Goal: Information Seeking & Learning: Learn about a topic

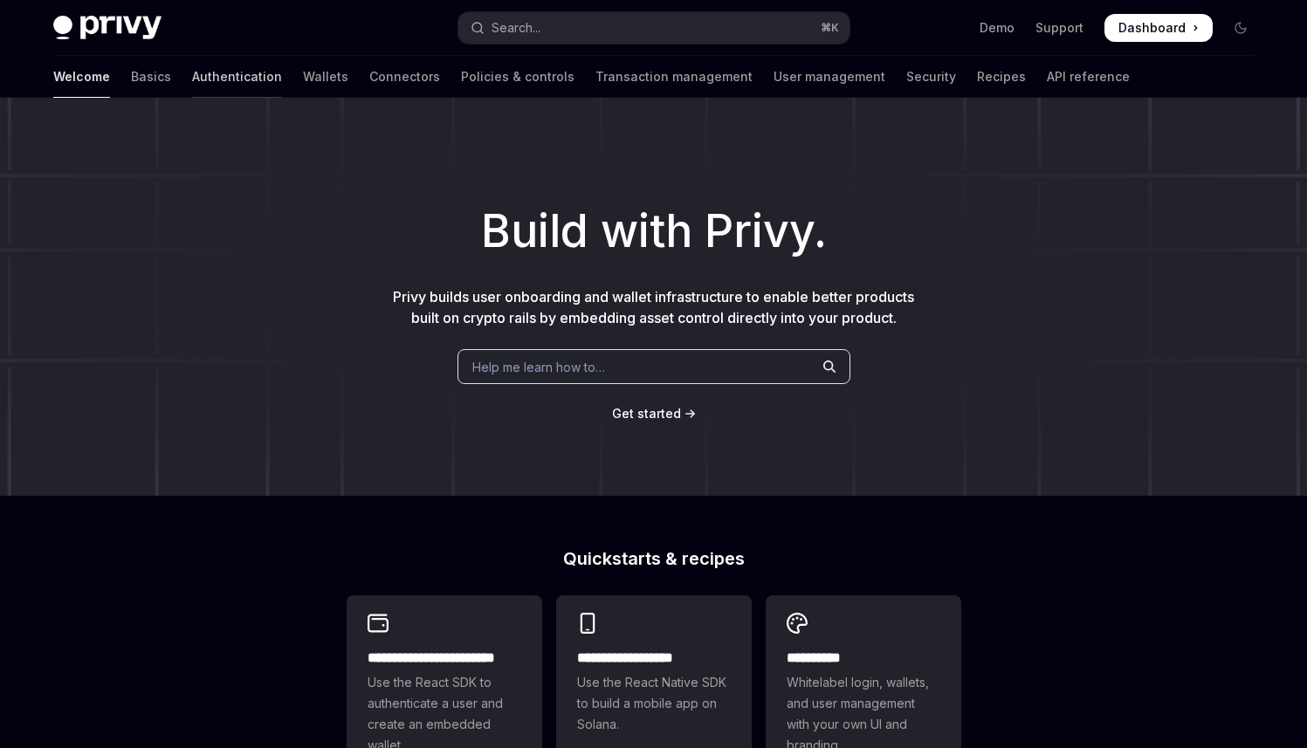
click at [192, 77] on link "Authentication" at bounding box center [237, 77] width 90 height 42
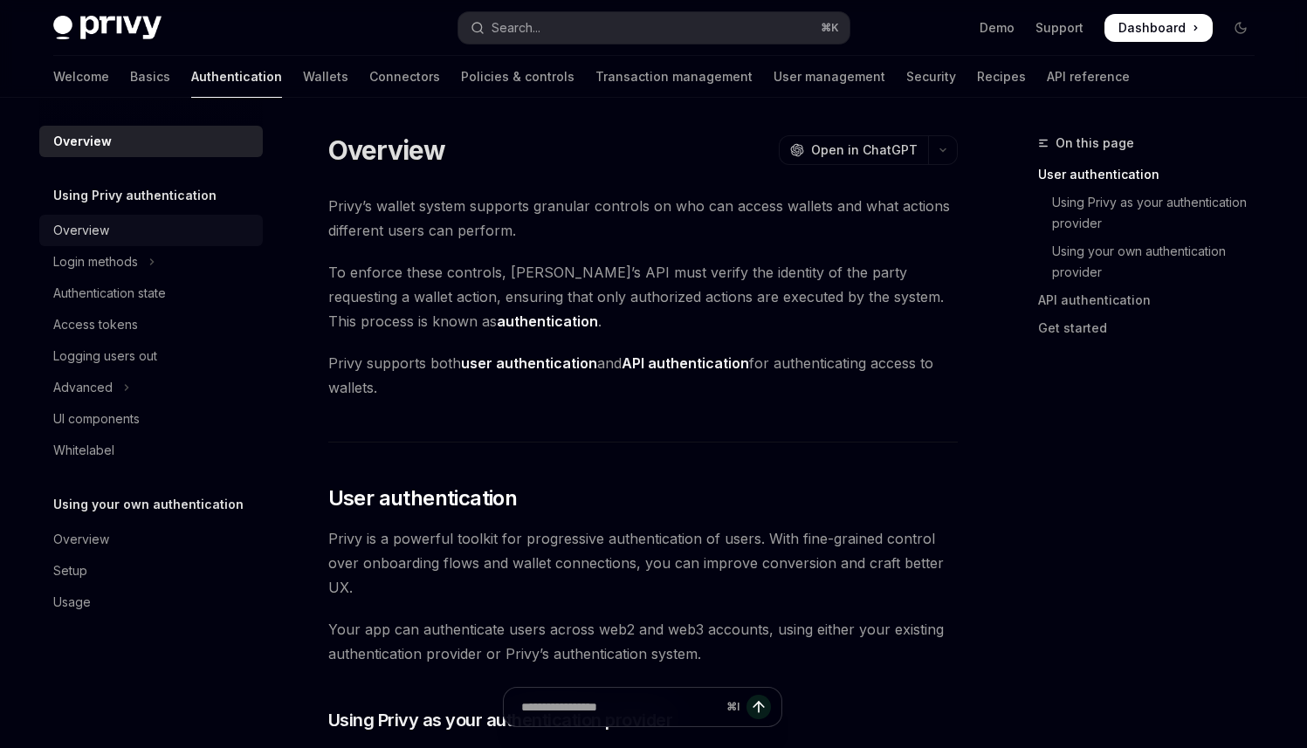
click at [123, 235] on div "Overview" at bounding box center [152, 230] width 199 height 21
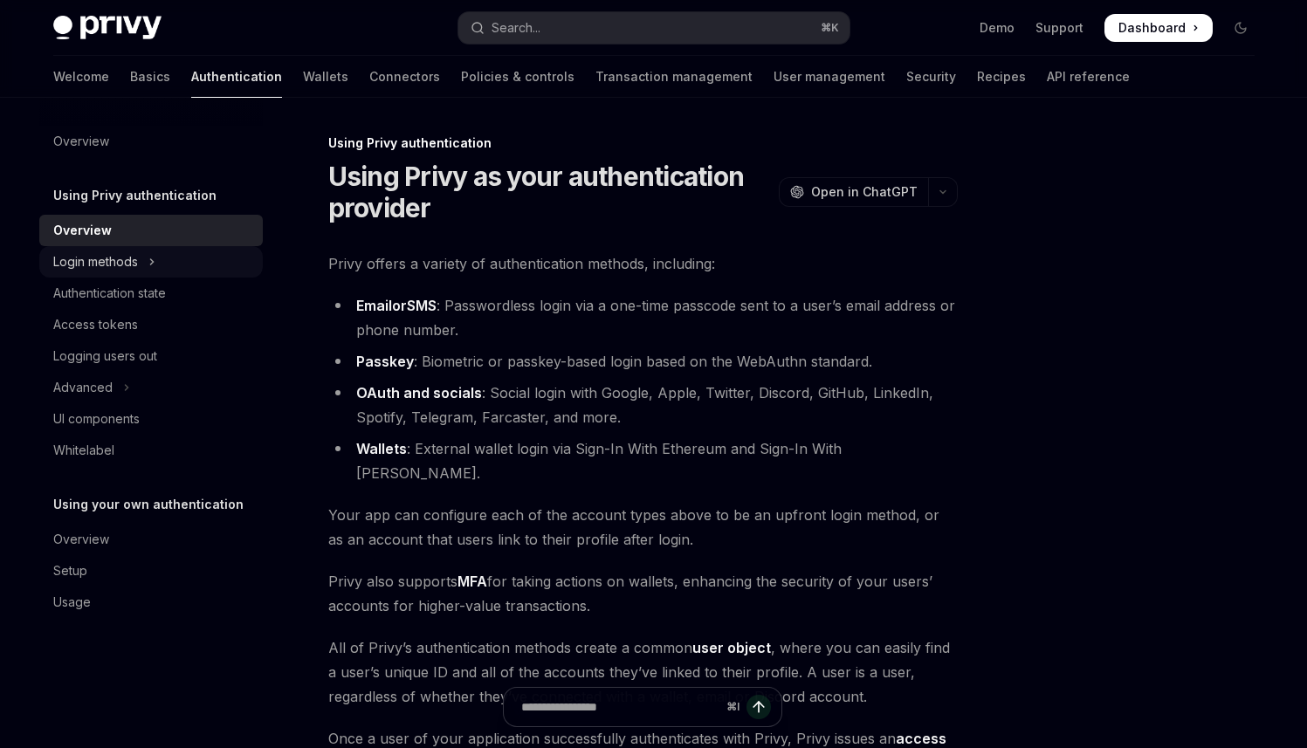
click at [134, 267] on div "Login methods" at bounding box center [95, 262] width 85 height 21
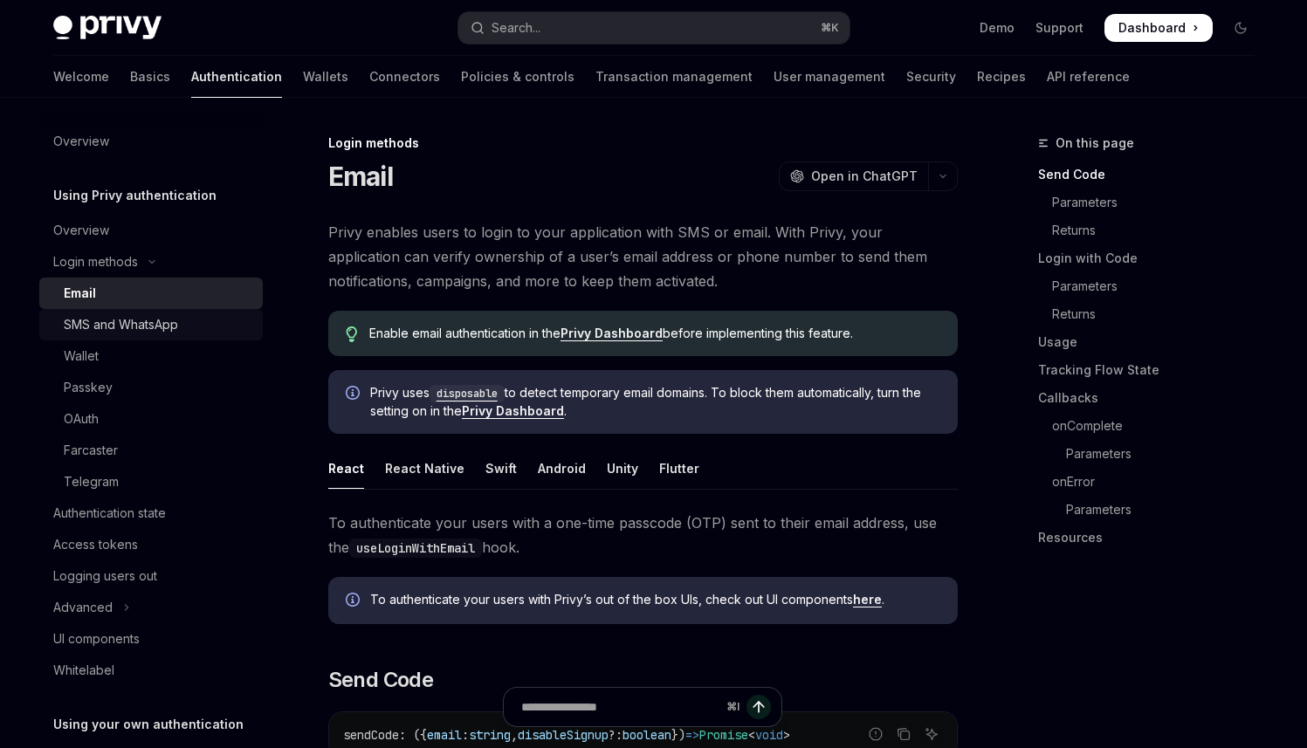
click at [122, 324] on div "SMS and WhatsApp" at bounding box center [121, 324] width 114 height 21
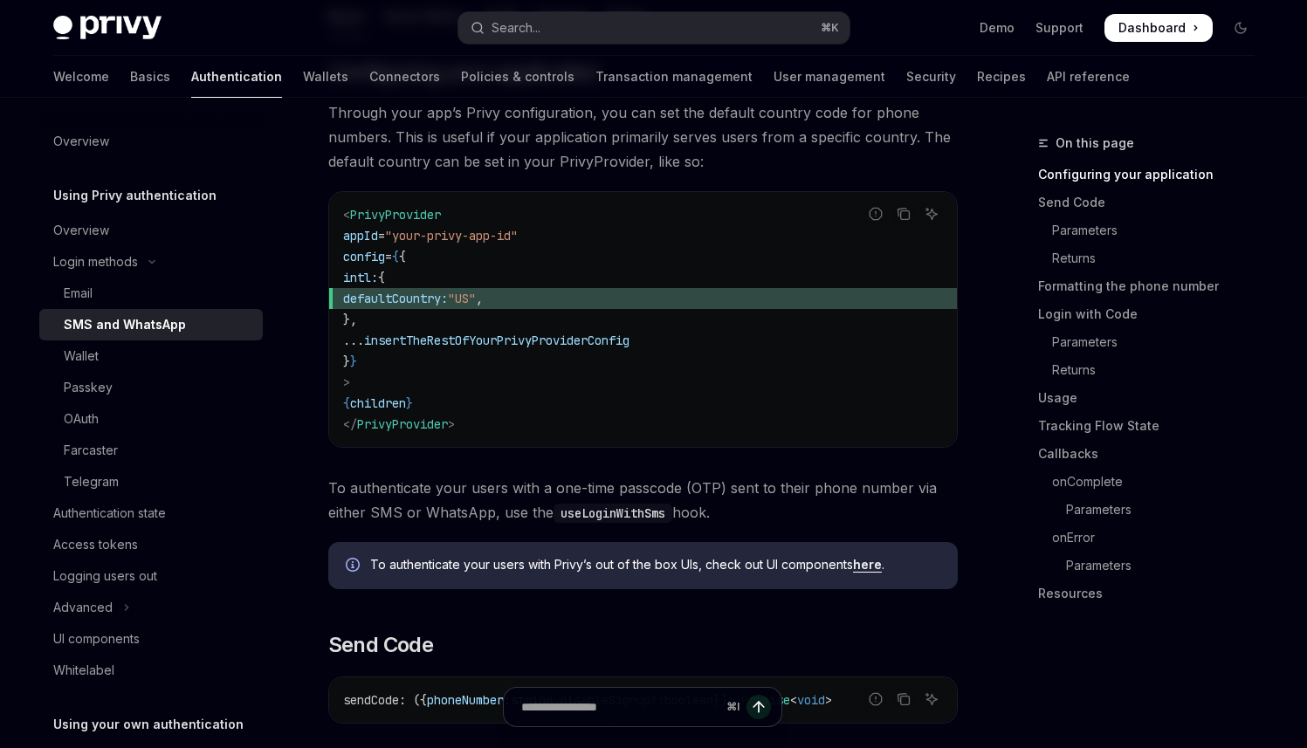
scroll to position [483, 0]
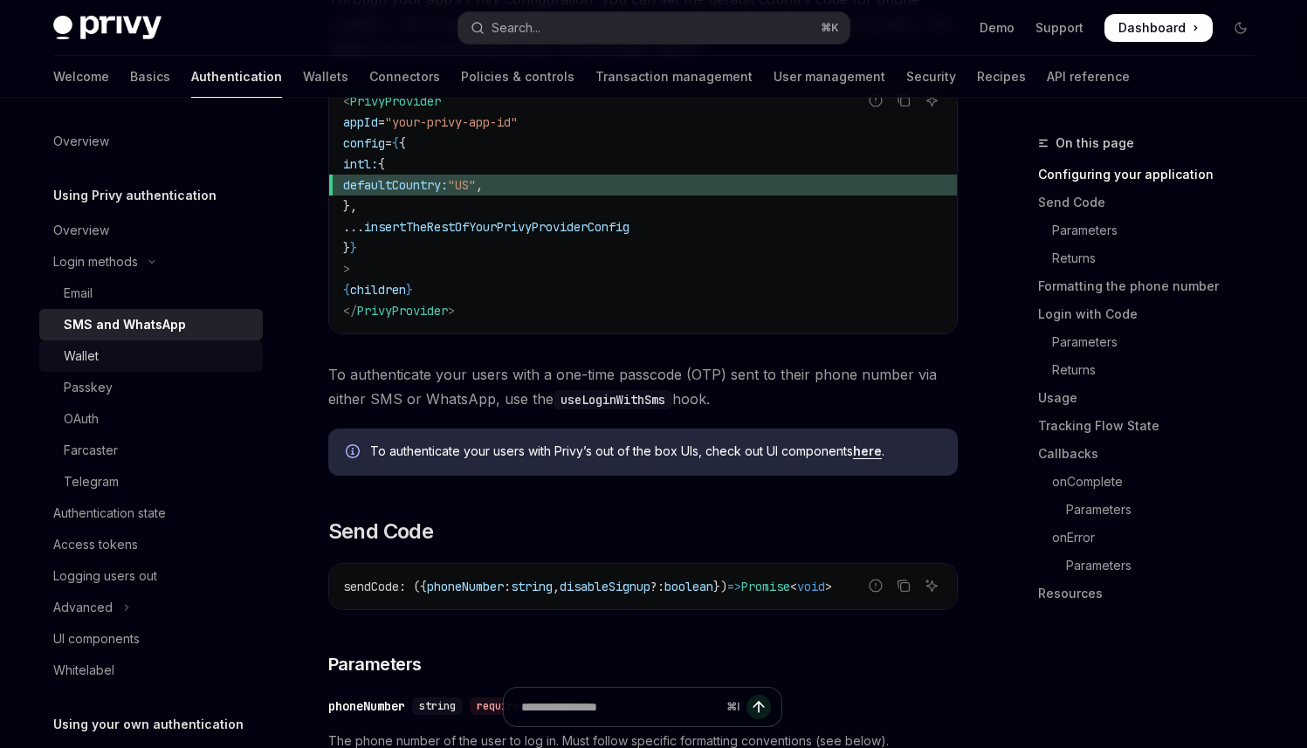
click at [100, 348] on div "Wallet" at bounding box center [158, 356] width 189 height 21
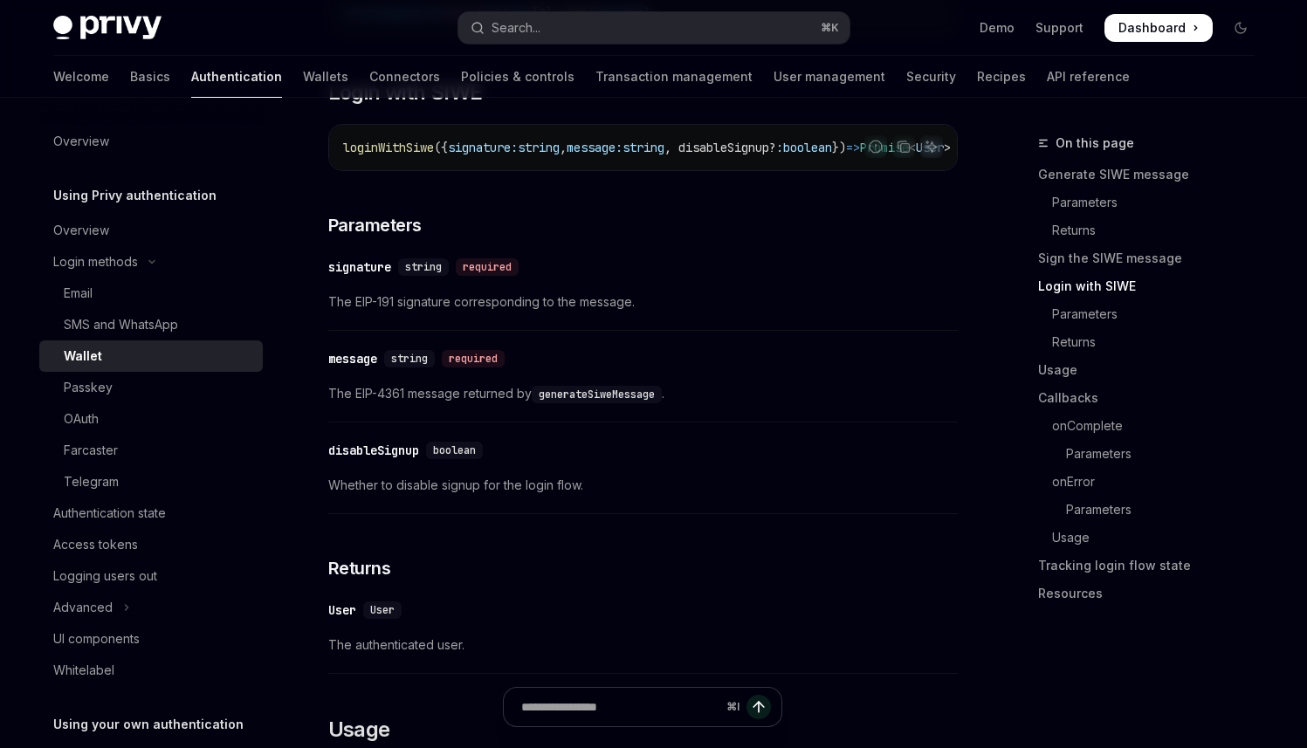
scroll to position [1445, 0]
click at [153, 515] on div "Authentication state" at bounding box center [109, 513] width 113 height 21
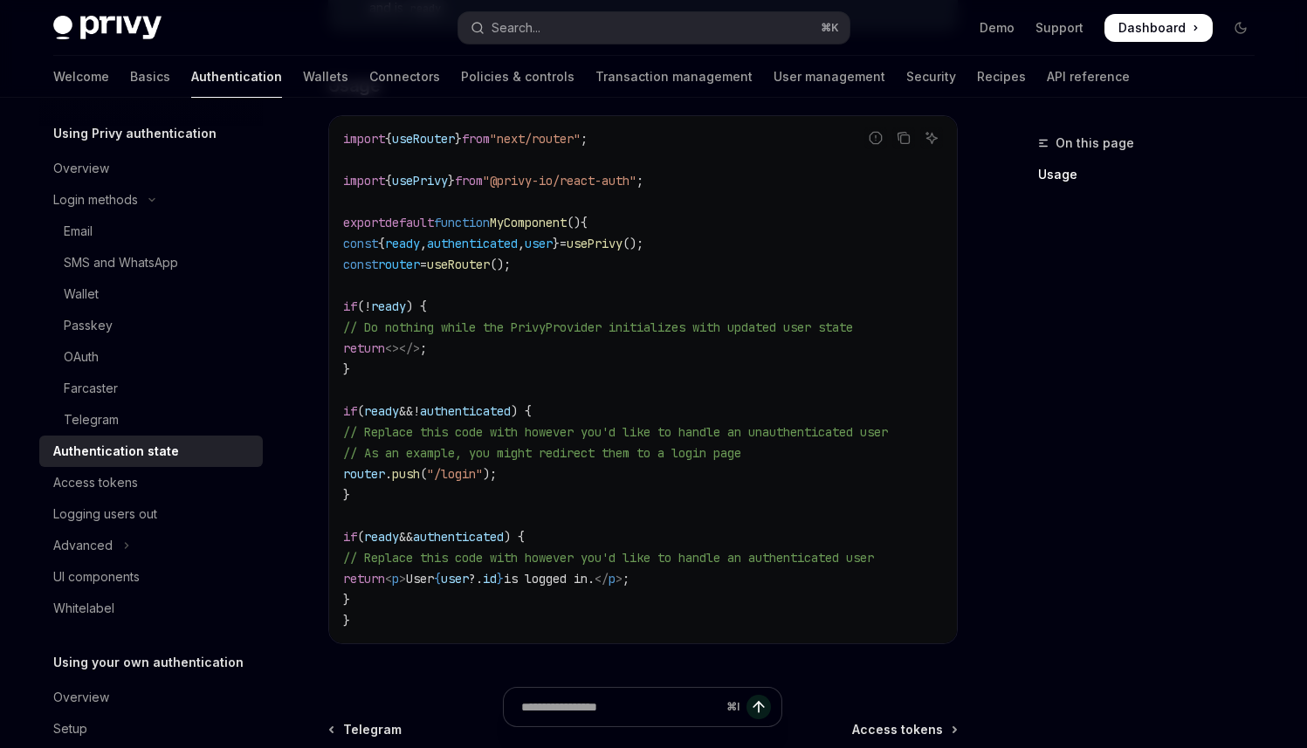
scroll to position [538, 0]
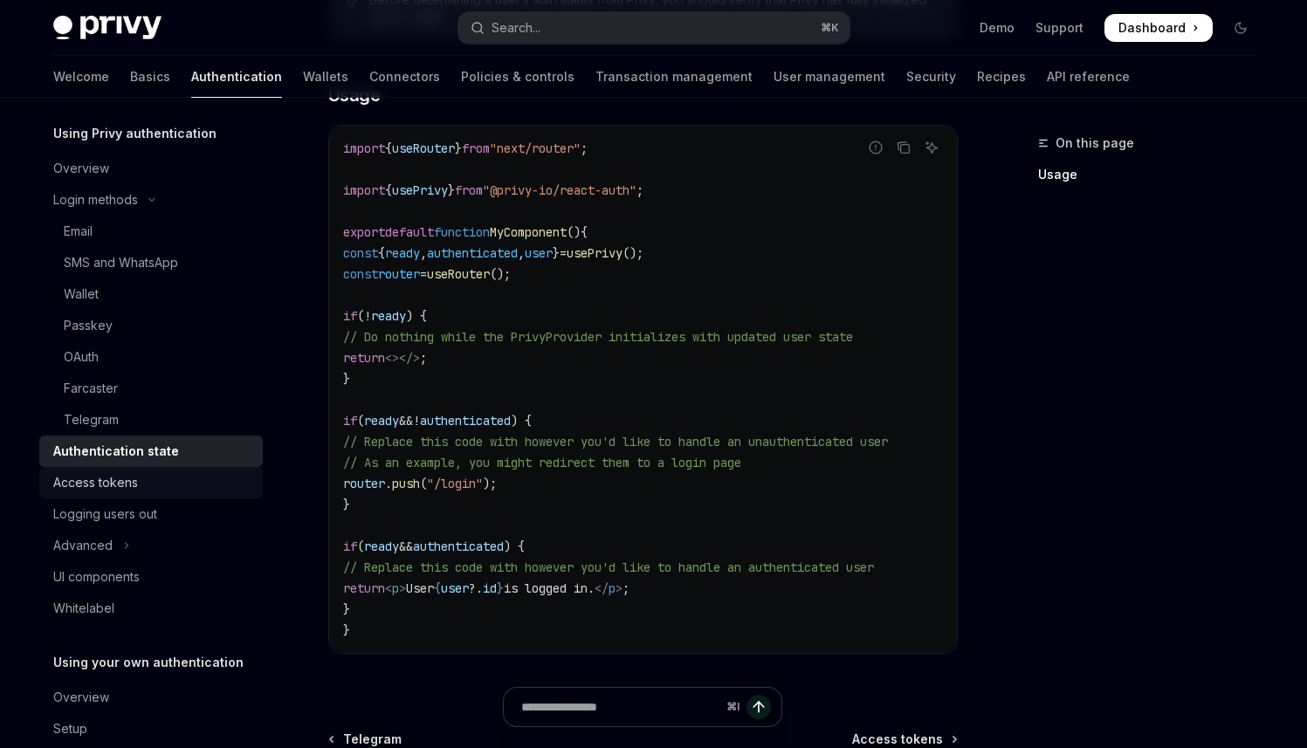
click at [123, 487] on div "Access tokens" at bounding box center [95, 482] width 85 height 21
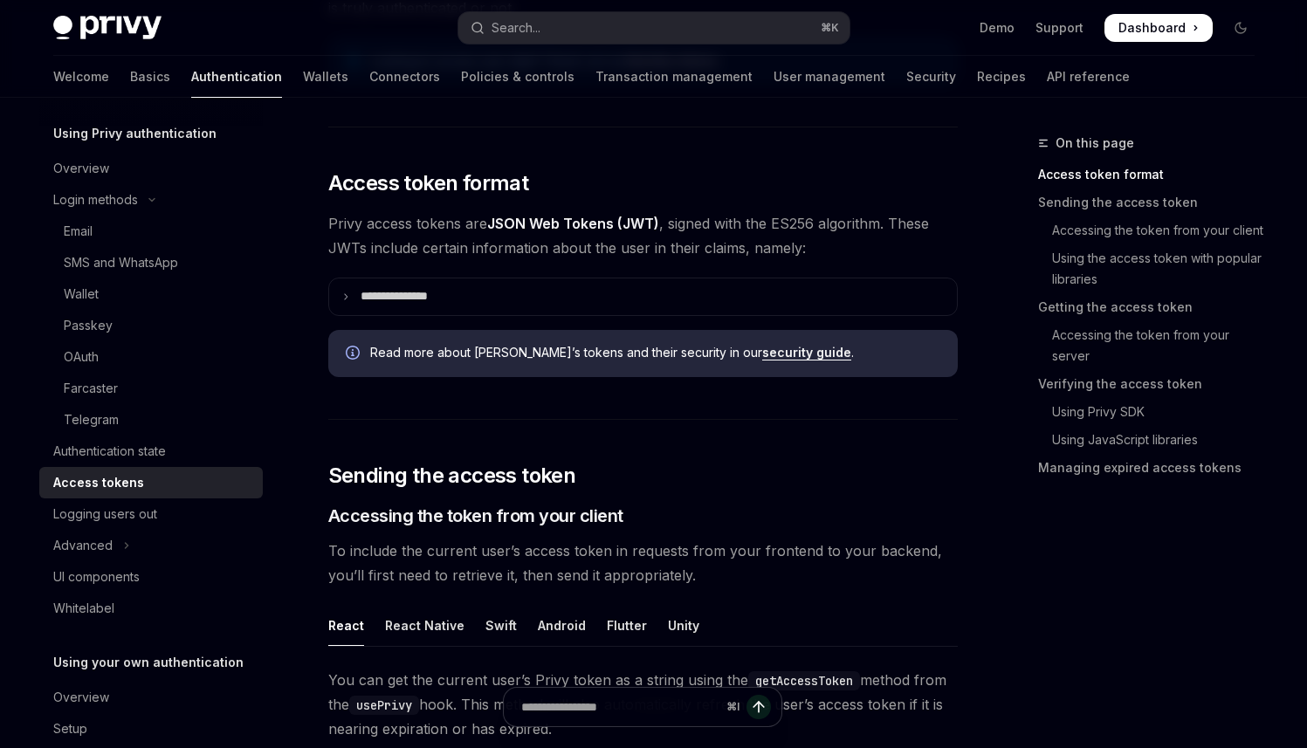
scroll to position [341, 0]
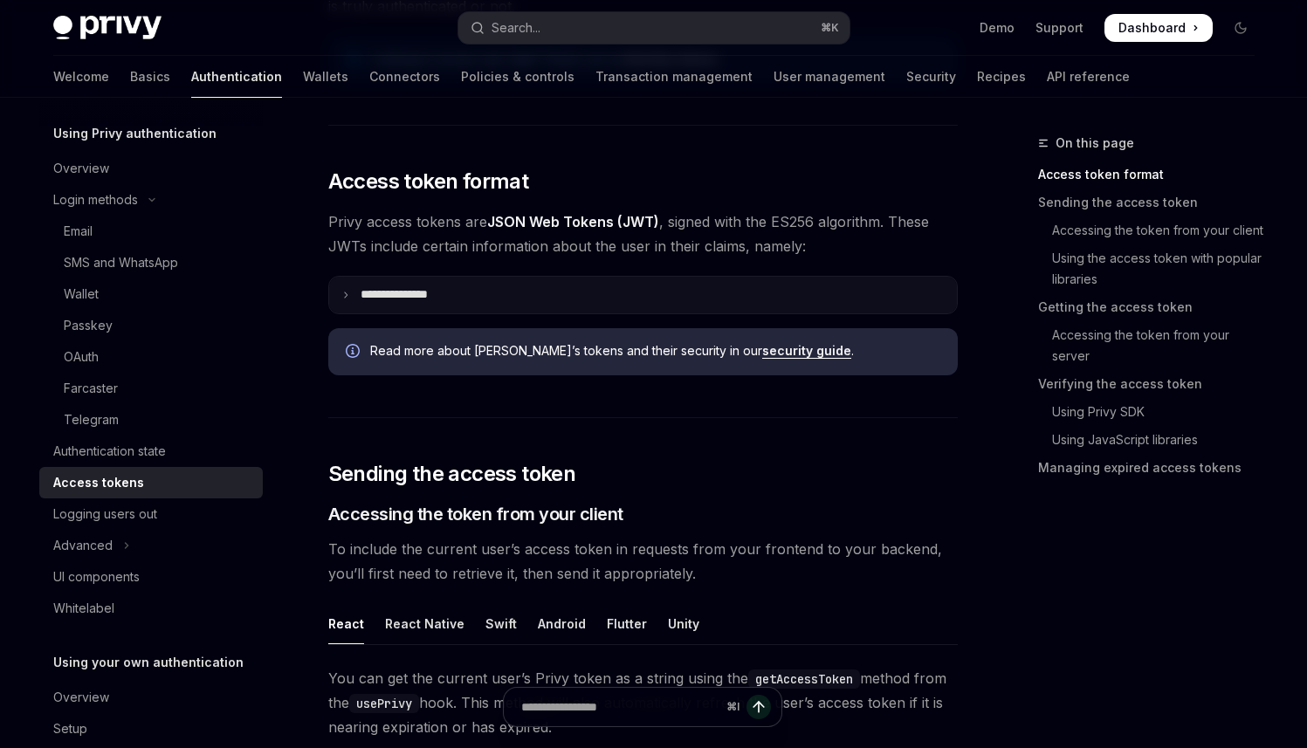
click at [349, 299] on summary "**********" at bounding box center [643, 295] width 628 height 37
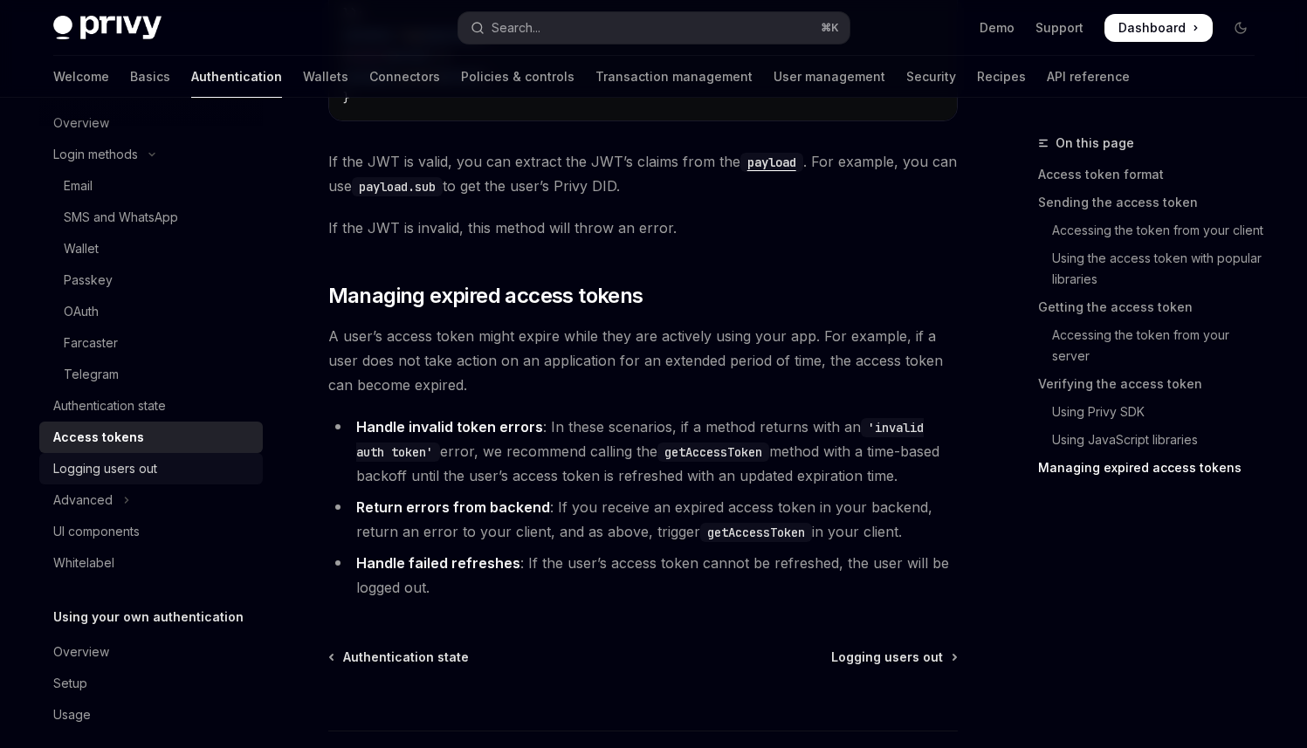
scroll to position [125, 0]
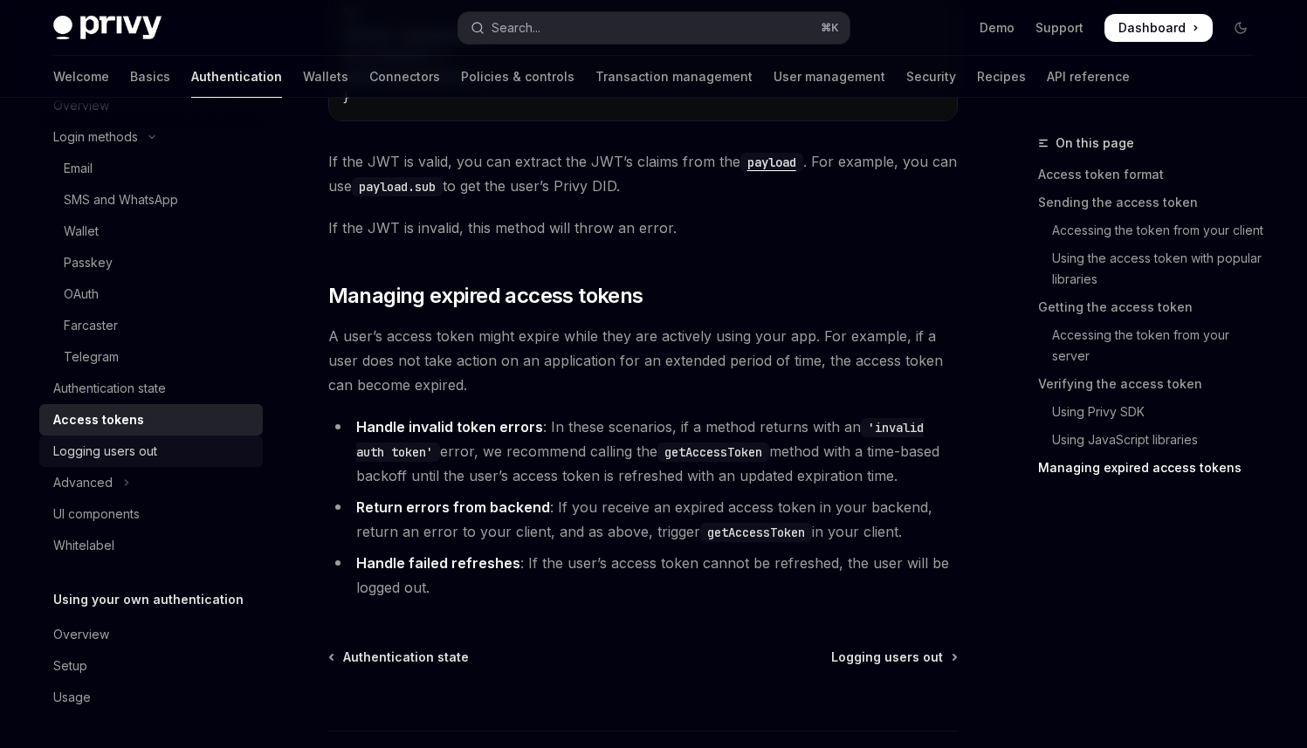
click at [146, 454] on div "Logging users out" at bounding box center [105, 451] width 104 height 21
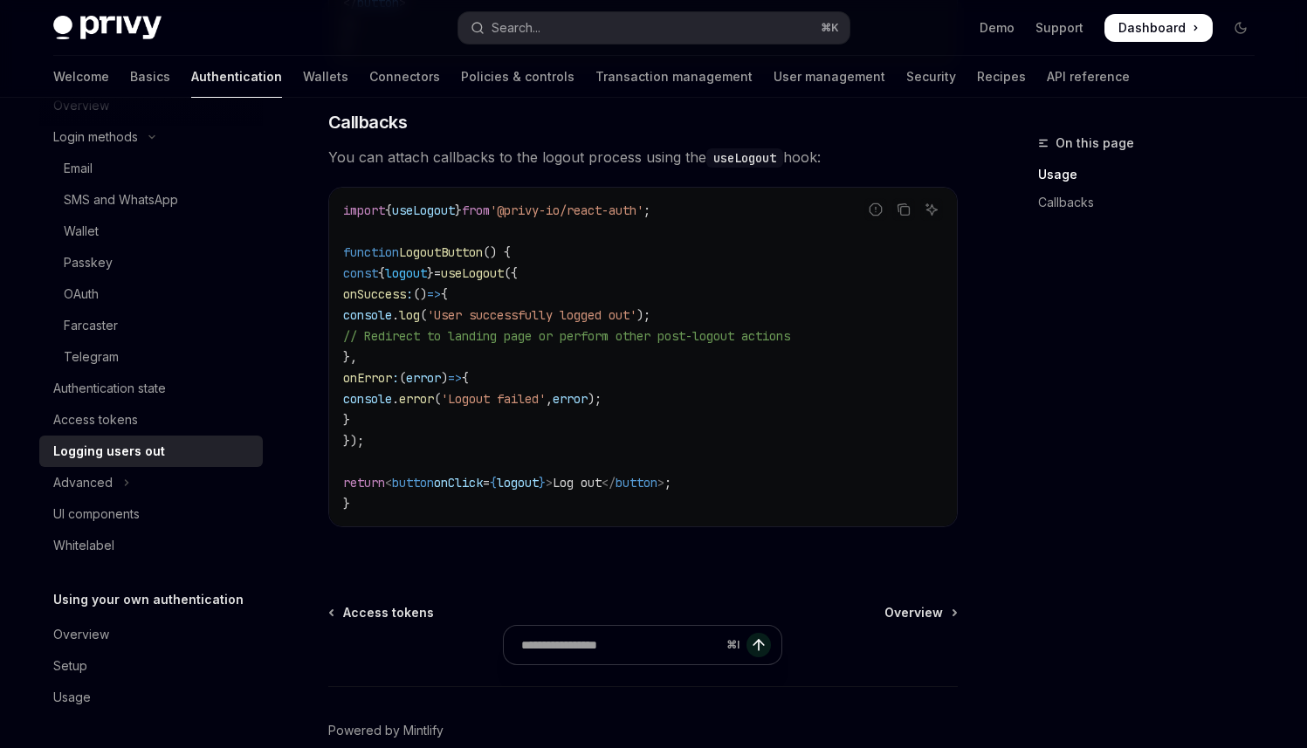
scroll to position [785, 0]
click at [174, 479] on button "Advanced" at bounding box center [151, 482] width 224 height 31
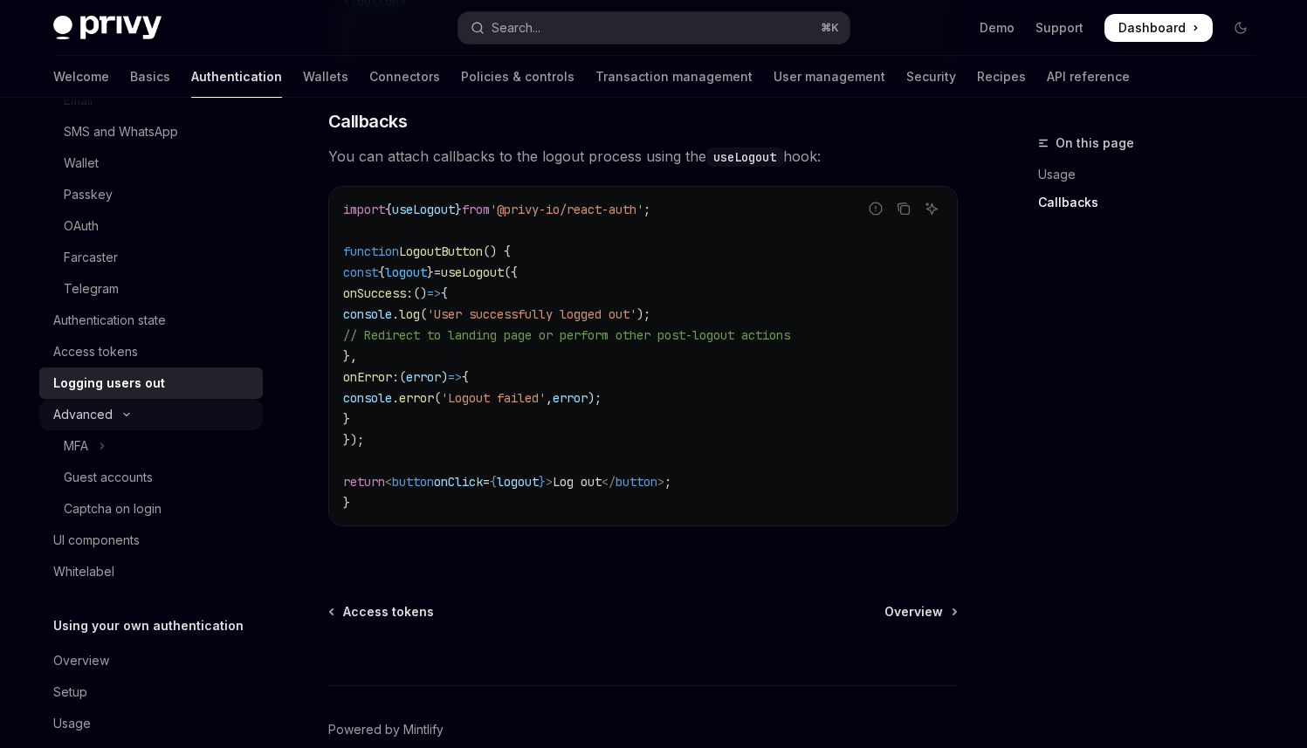
scroll to position [219, 0]
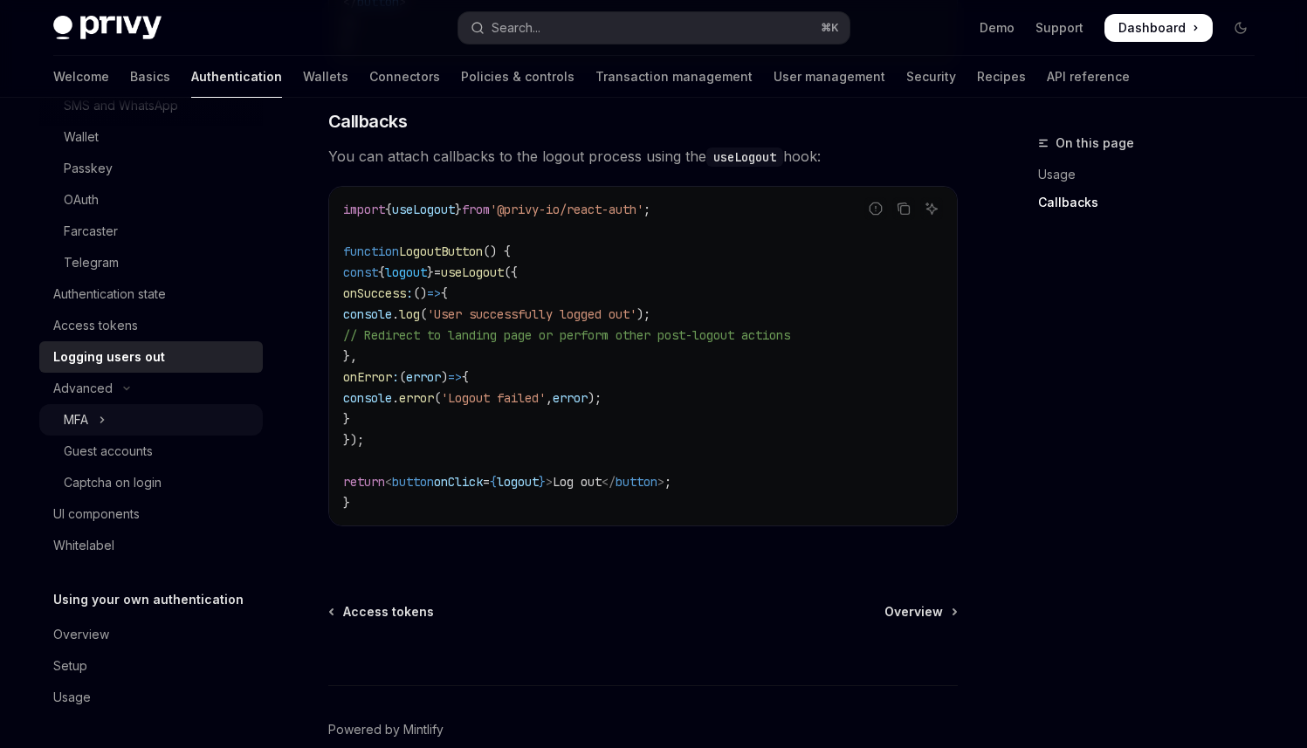
click at [132, 415] on button "MFA" at bounding box center [151, 419] width 224 height 31
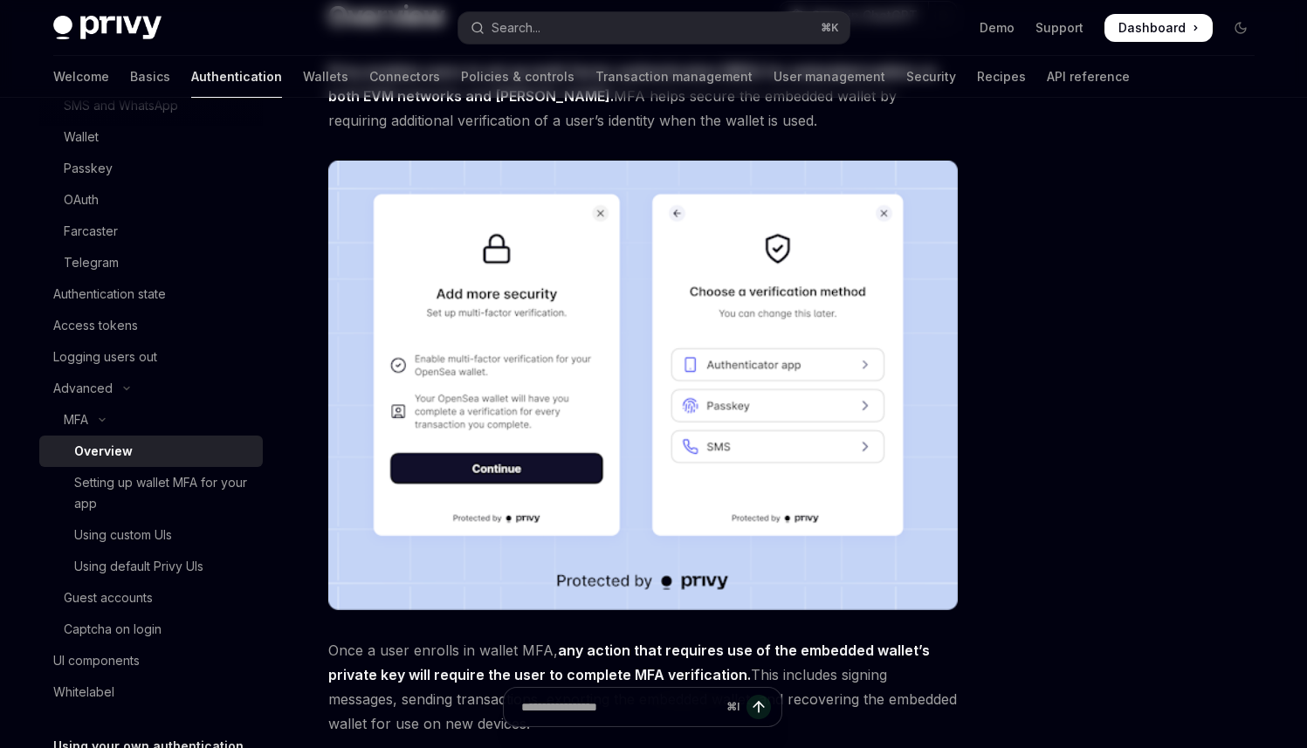
scroll to position [259, 0]
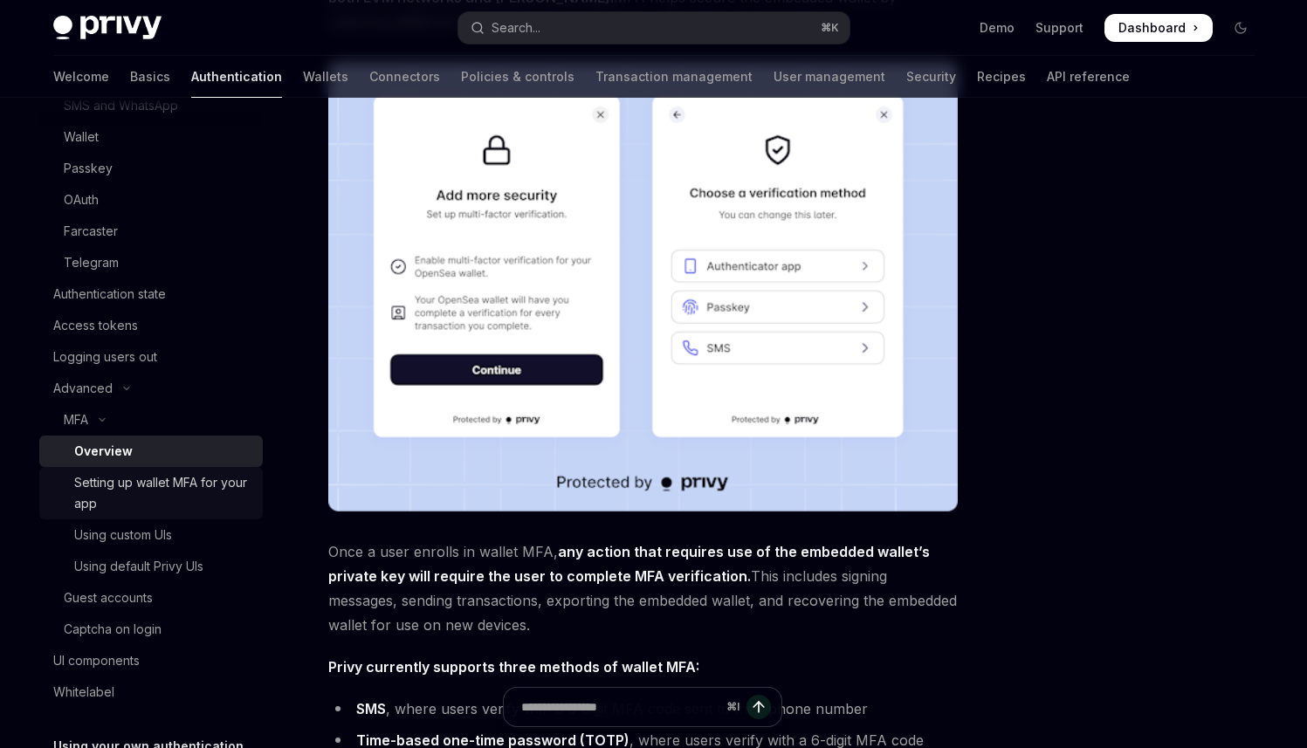
click at [153, 475] on div "Setting up wallet MFA for your app" at bounding box center [163, 493] width 178 height 42
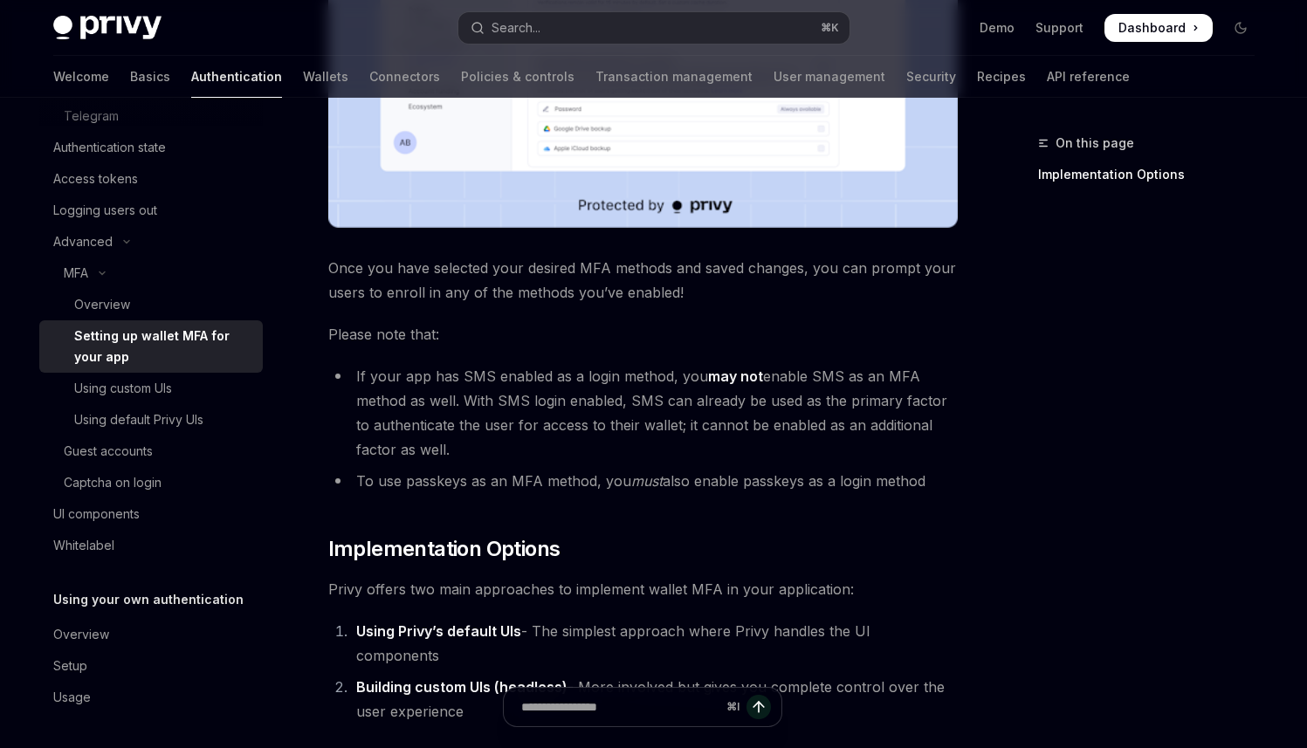
scroll to position [251, 0]
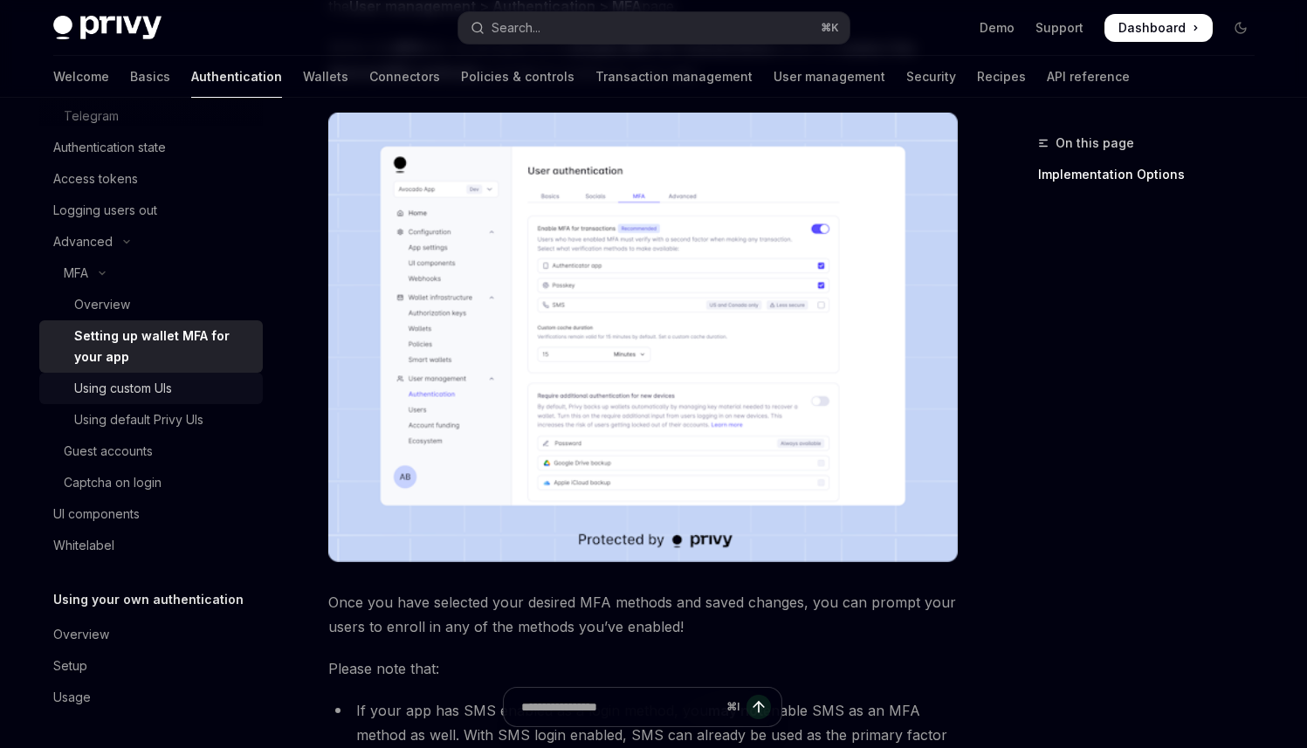
click at [183, 388] on div "Using custom UIs" at bounding box center [163, 388] width 178 height 21
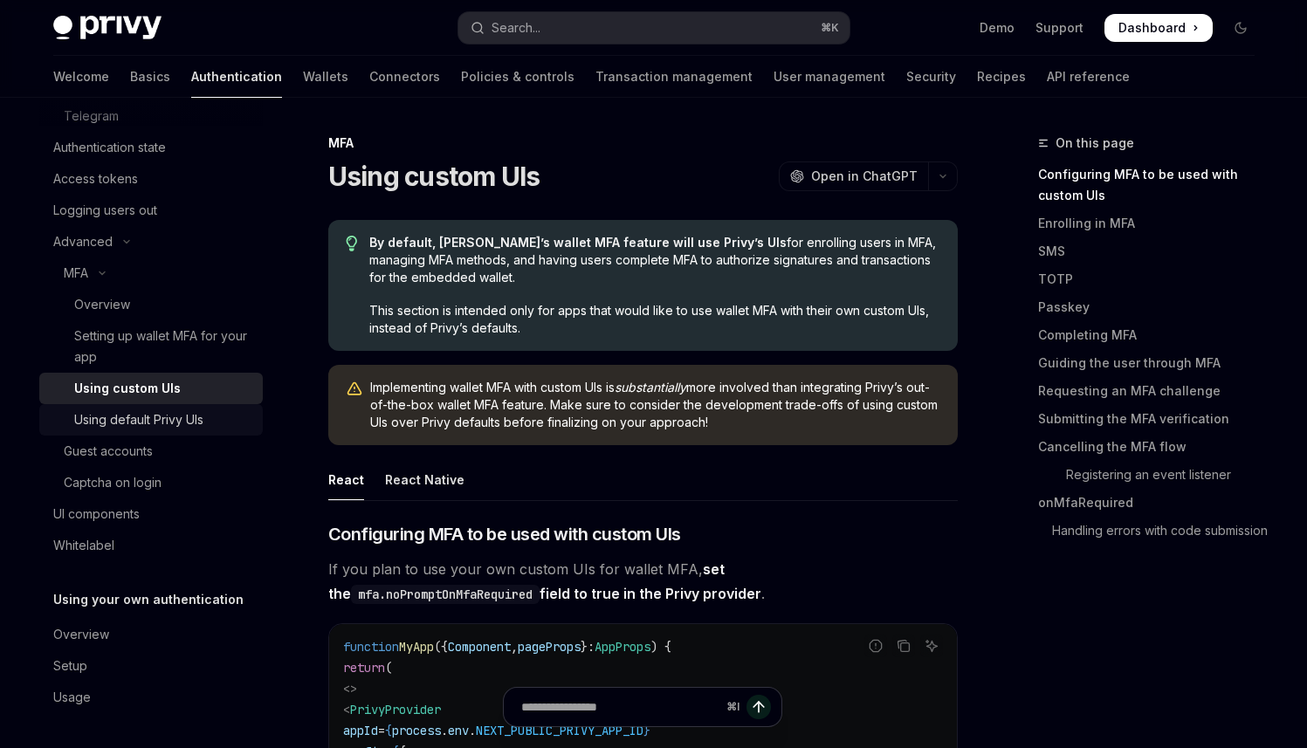
click at [181, 418] on div "Using default Privy UIs" at bounding box center [138, 420] width 129 height 21
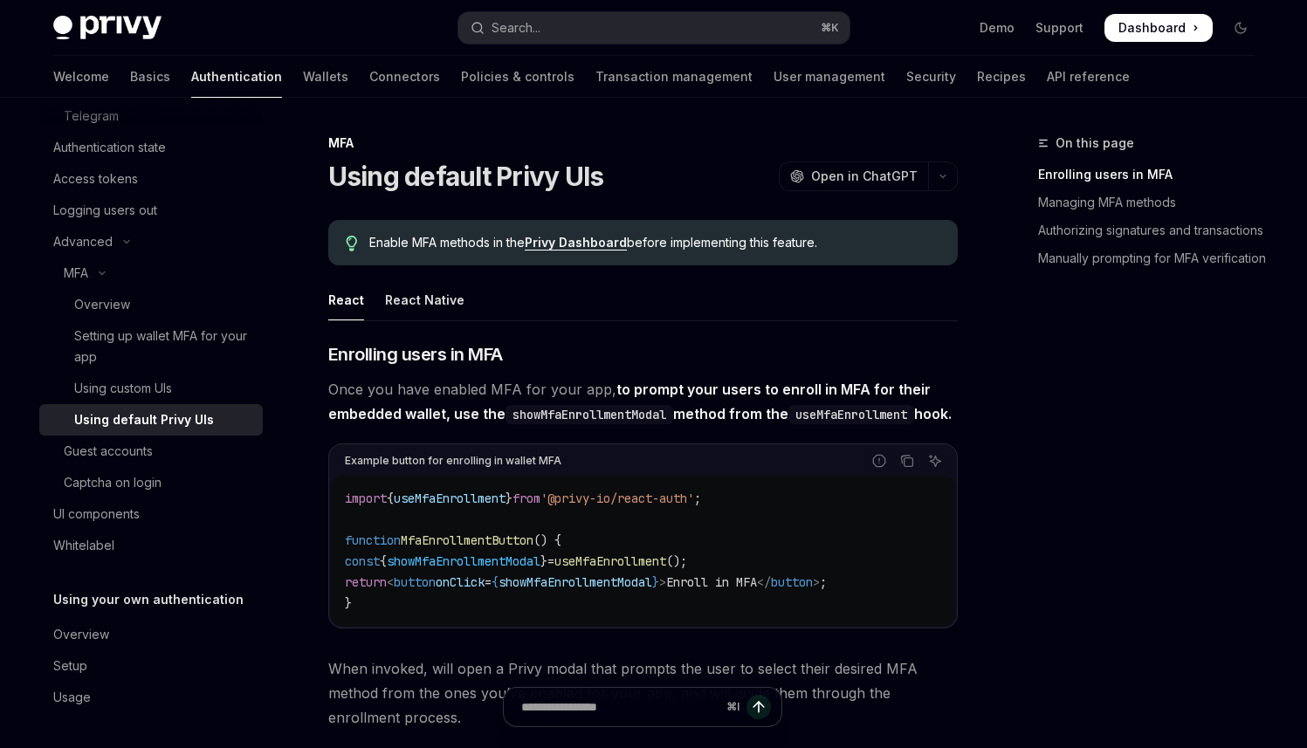
scroll to position [352, 0]
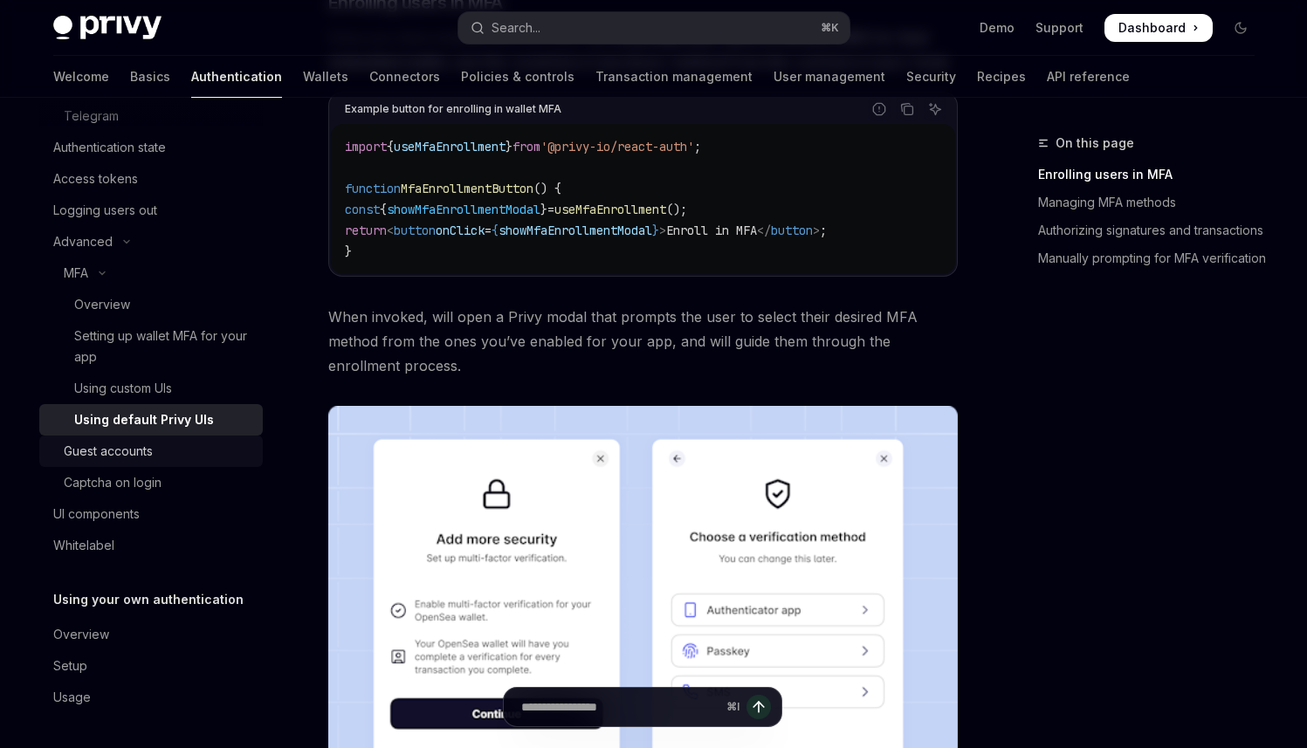
click at [137, 444] on div "Guest accounts" at bounding box center [108, 451] width 89 height 21
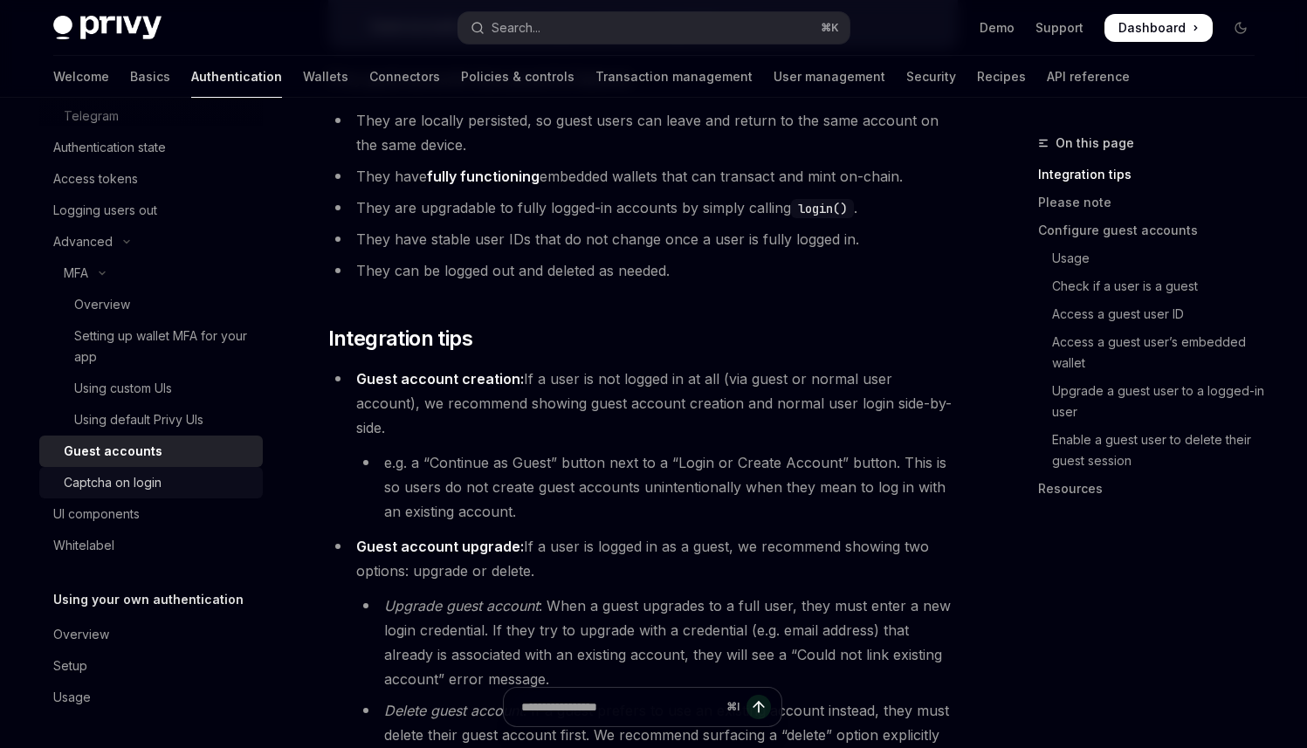
click at [139, 490] on div "Captcha on login" at bounding box center [113, 482] width 98 height 21
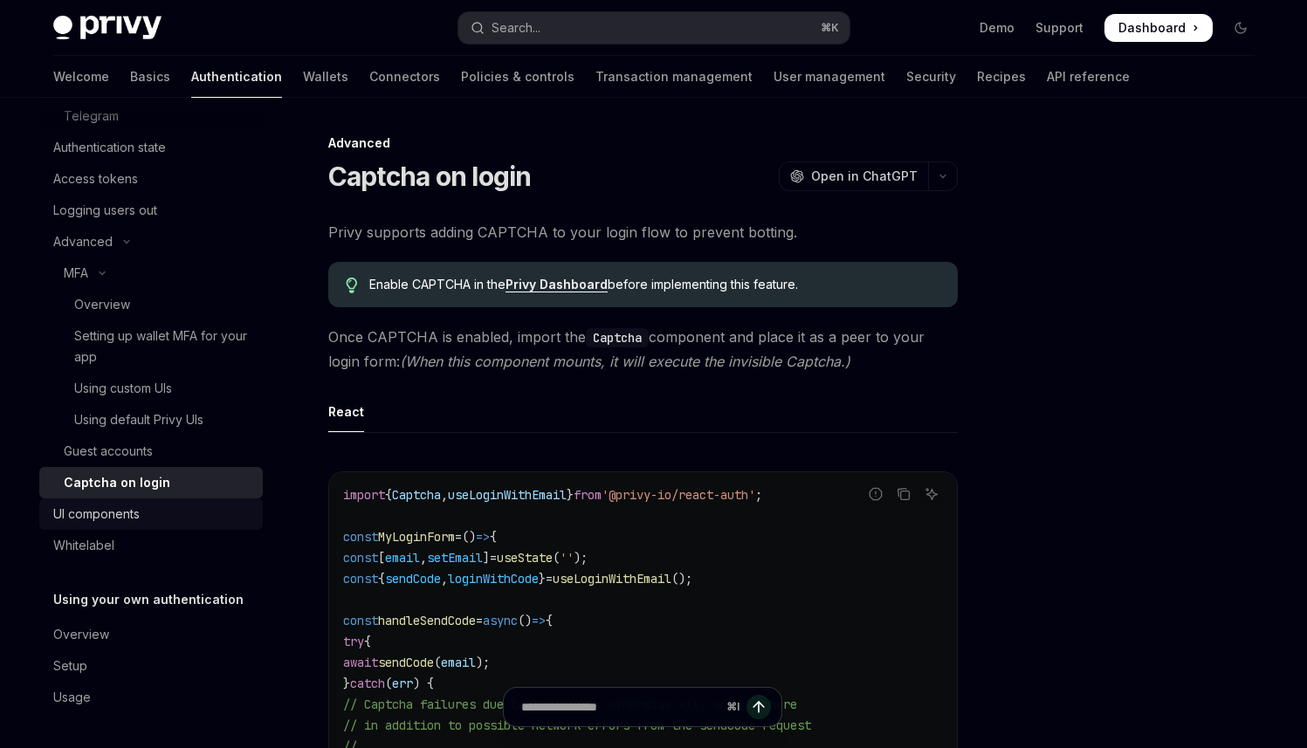
click at [137, 516] on div "UI components" at bounding box center [96, 514] width 86 height 21
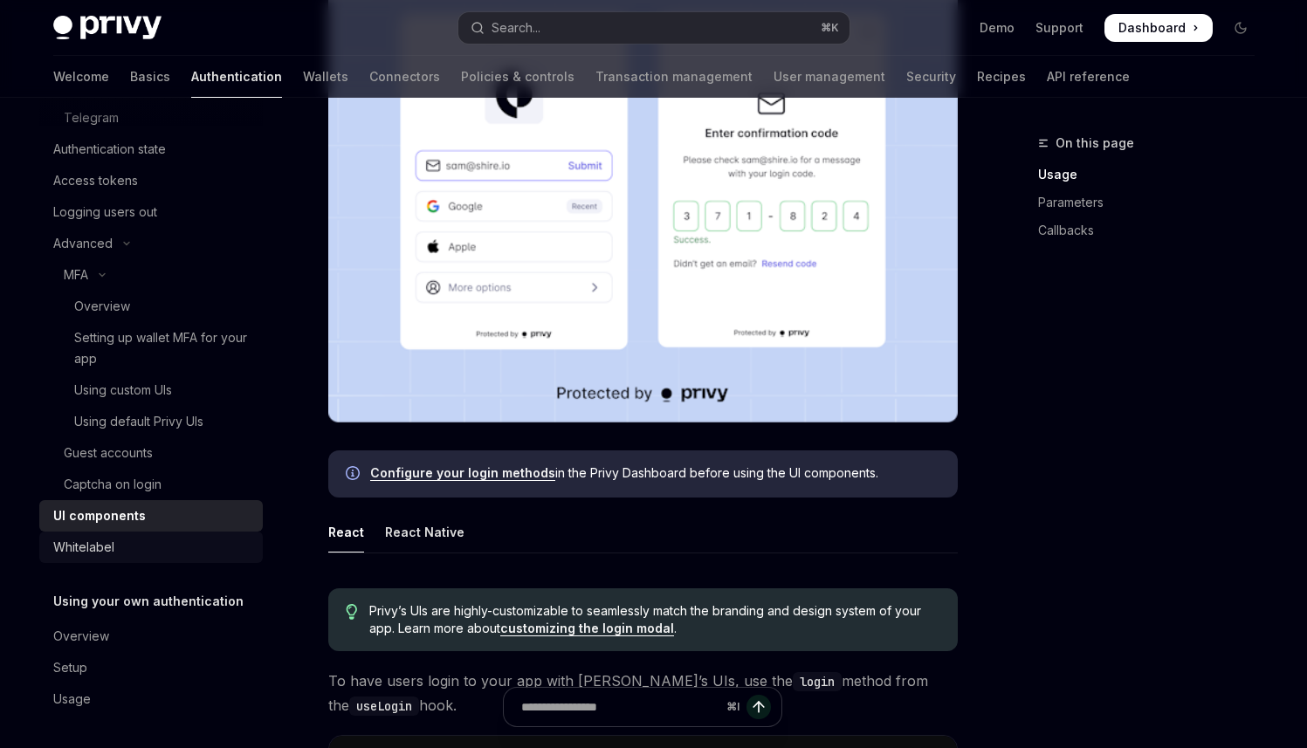
click at [117, 546] on div "Whitelabel" at bounding box center [152, 547] width 199 height 21
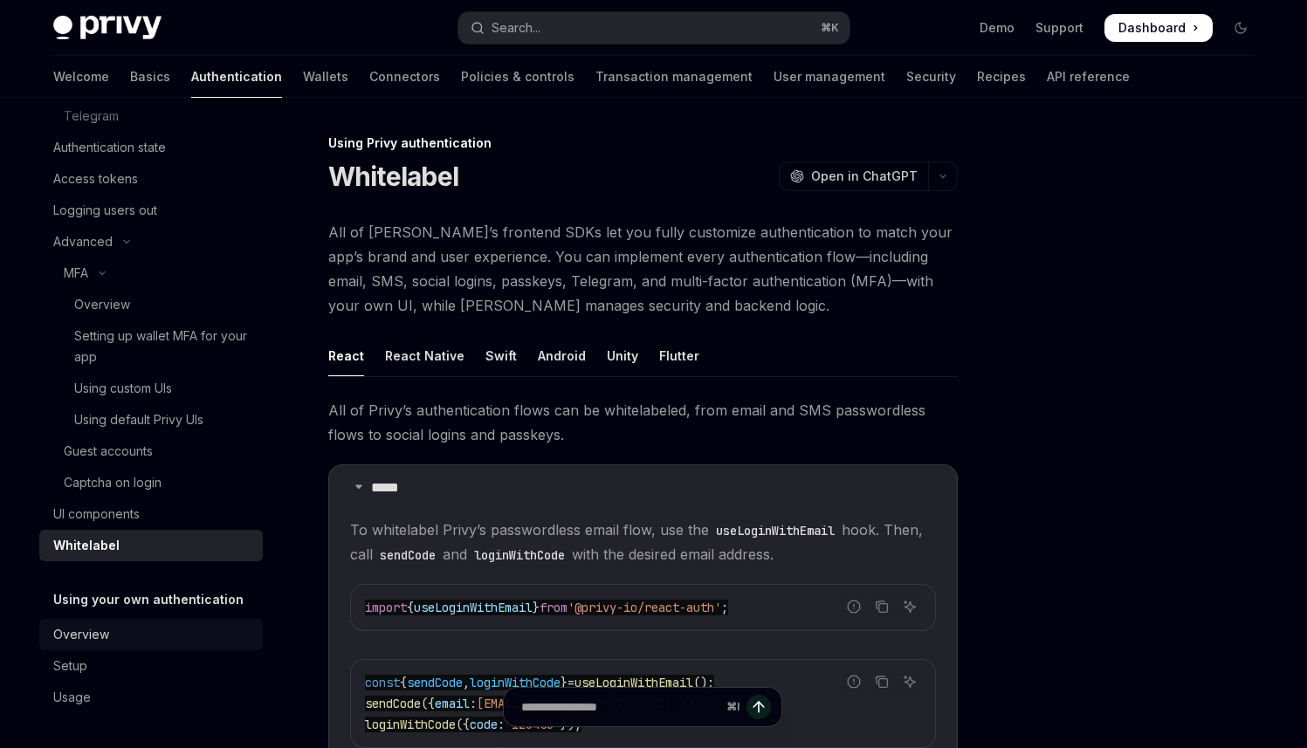
click at [114, 629] on div "Overview" at bounding box center [152, 634] width 199 height 21
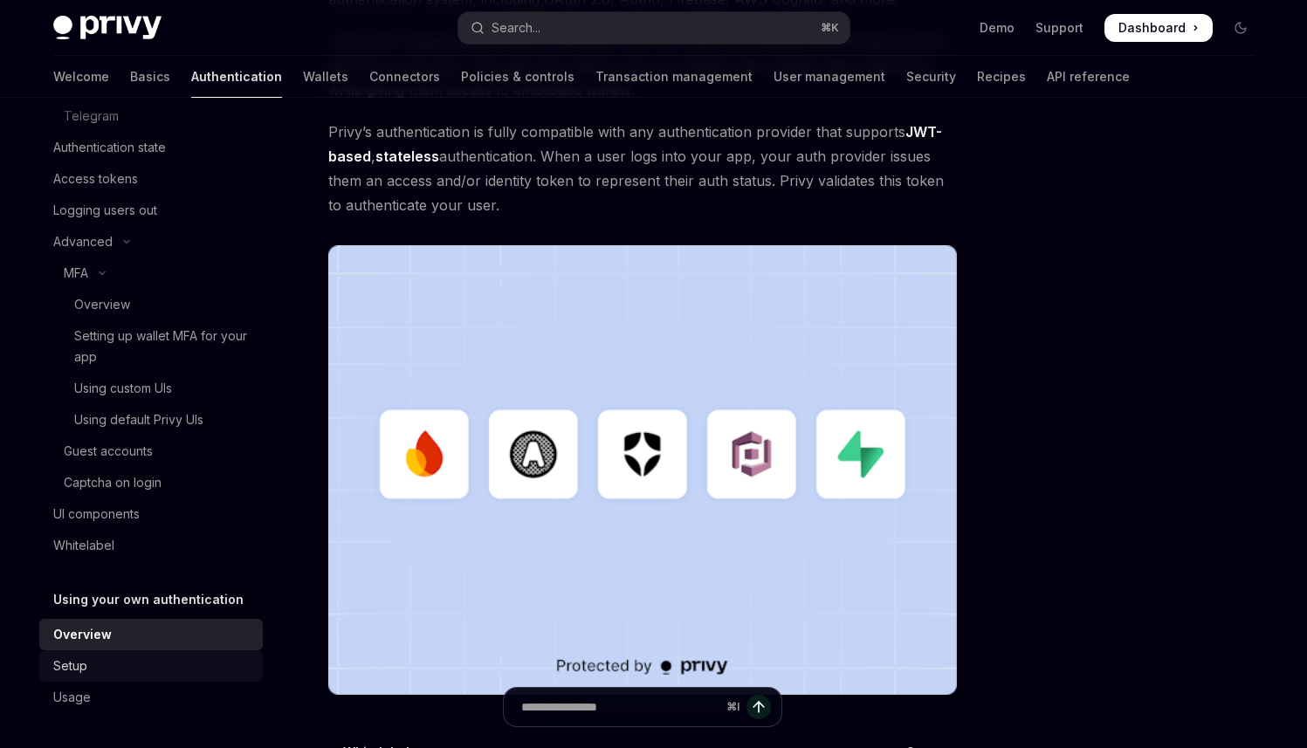
click at [78, 665] on div "Setup" at bounding box center [70, 666] width 34 height 21
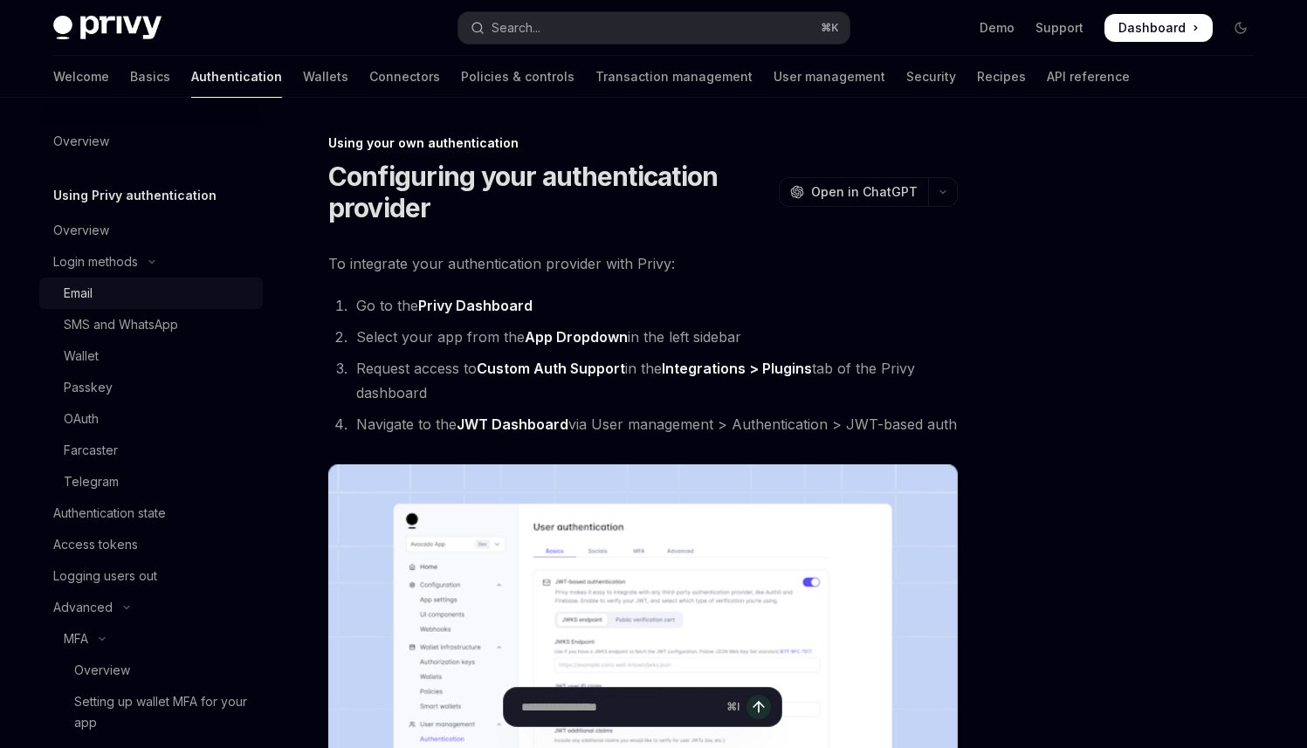
click at [108, 295] on div "Email" at bounding box center [158, 293] width 189 height 21
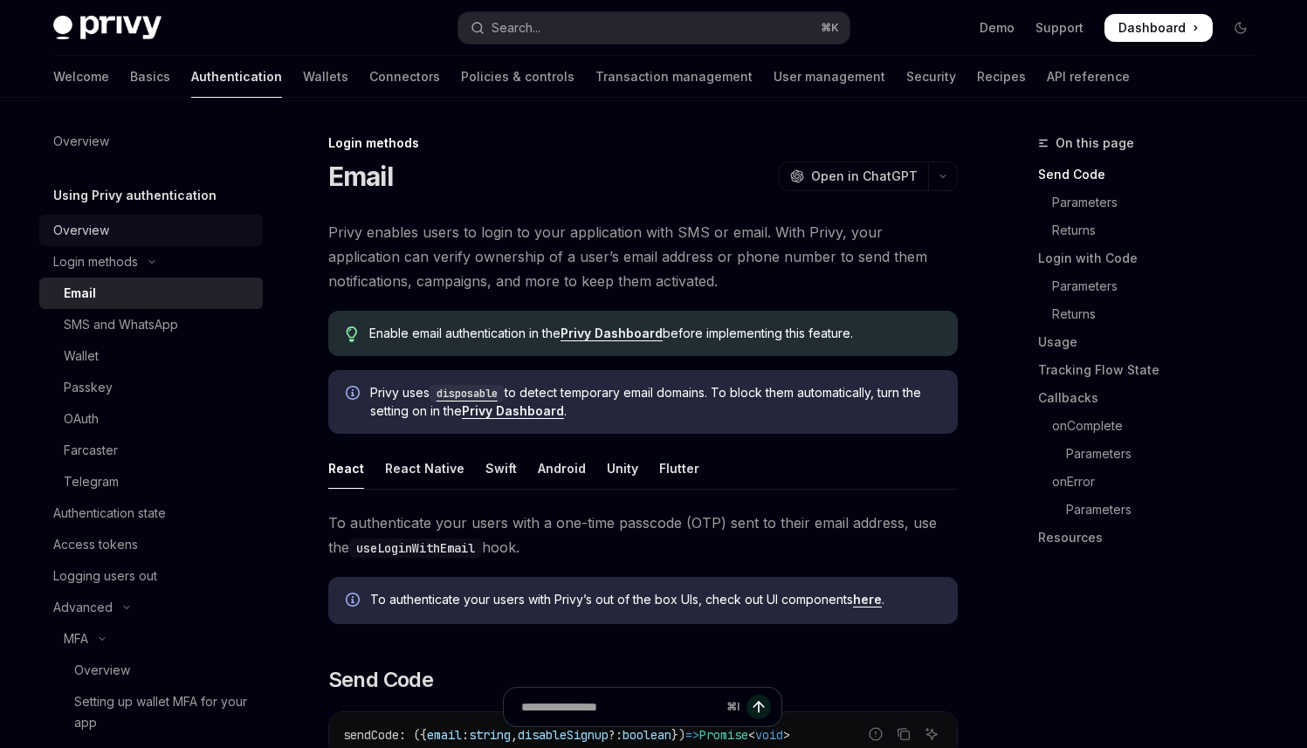
click at [129, 241] on link "Overview" at bounding box center [151, 230] width 224 height 31
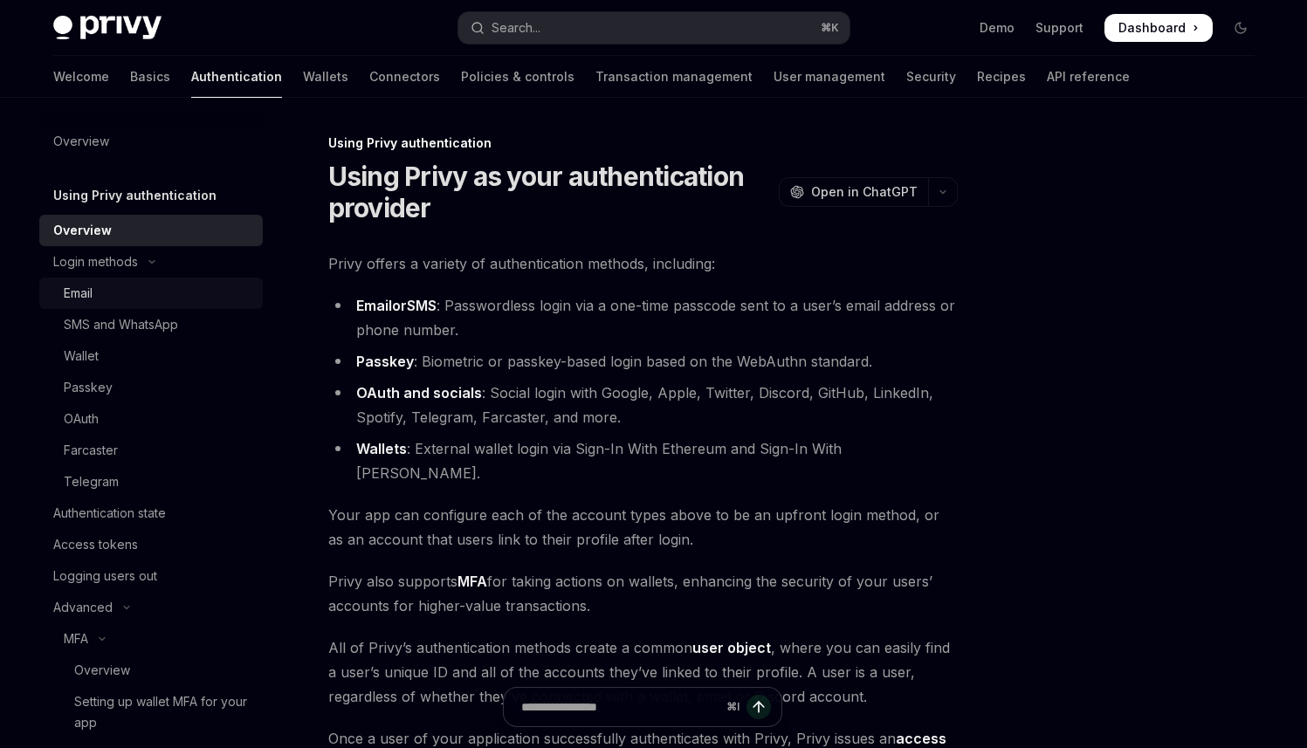
click at [121, 294] on div "Email" at bounding box center [158, 293] width 189 height 21
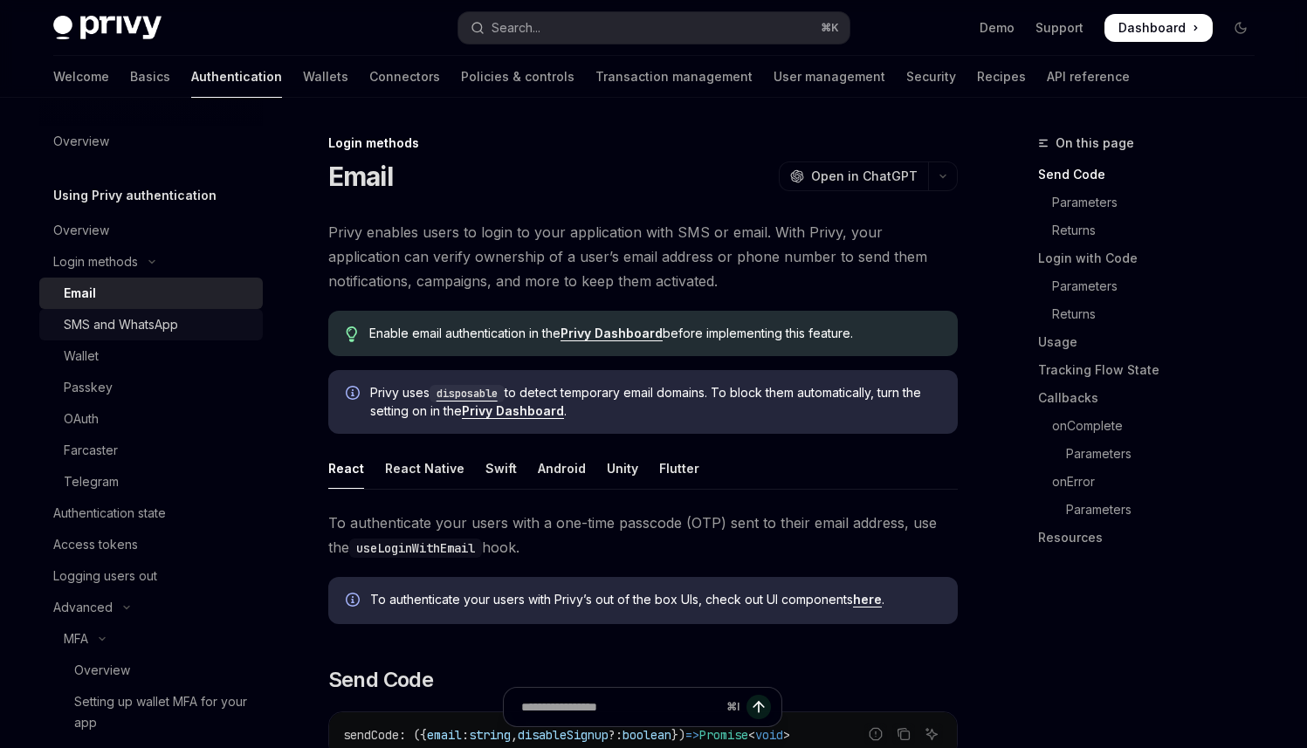
click at [148, 336] on link "SMS and WhatsApp" at bounding box center [151, 324] width 224 height 31
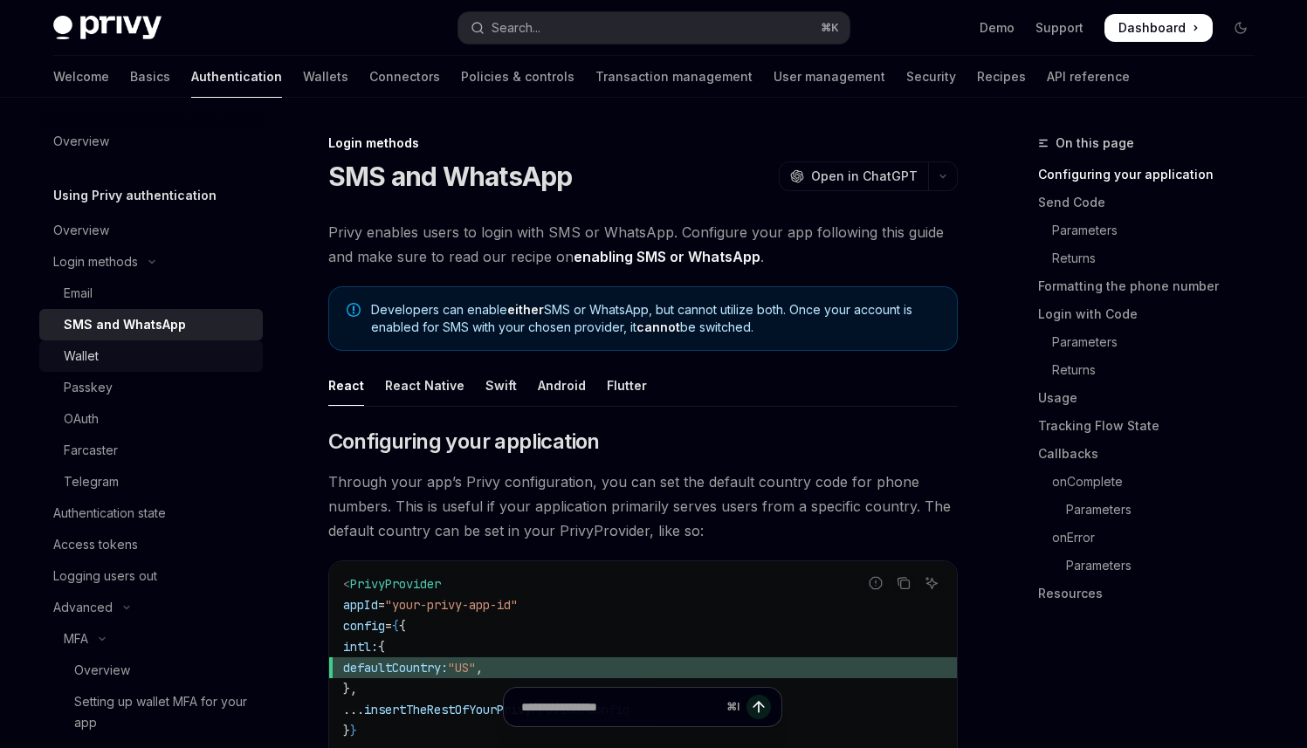
click at [116, 364] on div "Wallet" at bounding box center [158, 356] width 189 height 21
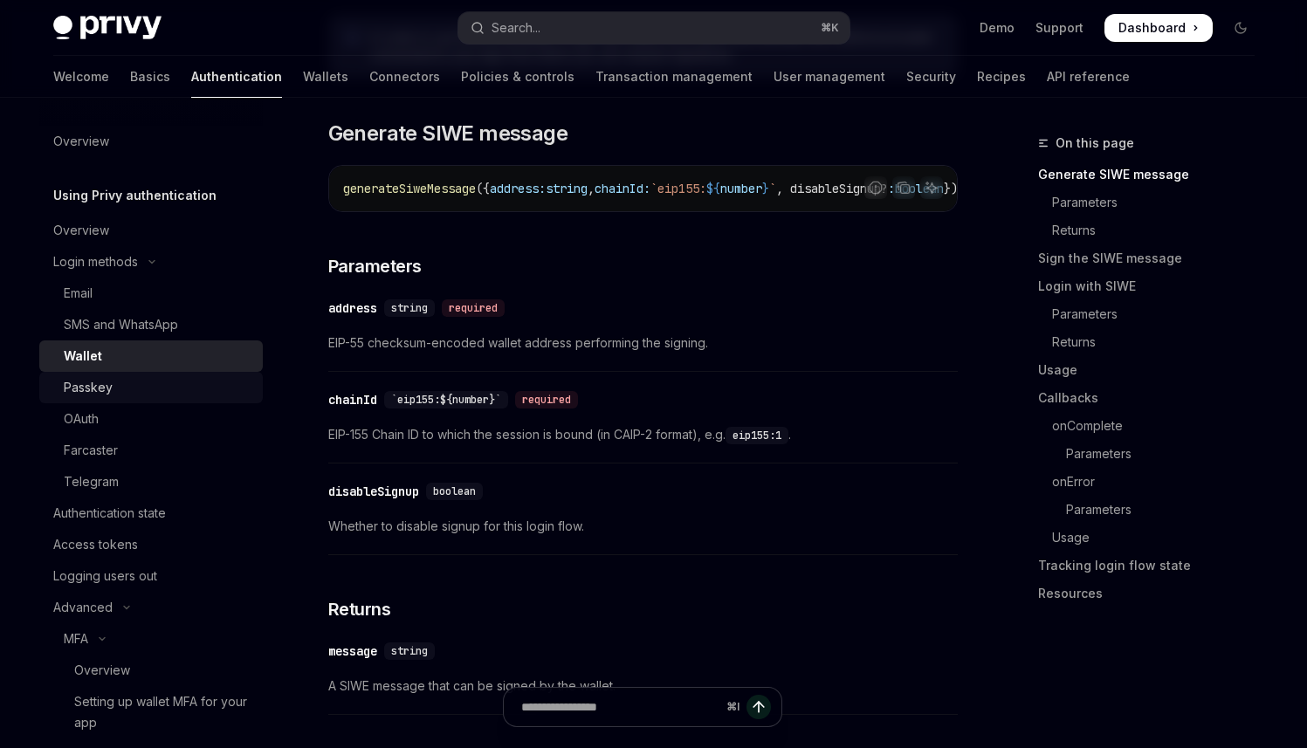
click at [133, 390] on div "Passkey" at bounding box center [158, 387] width 189 height 21
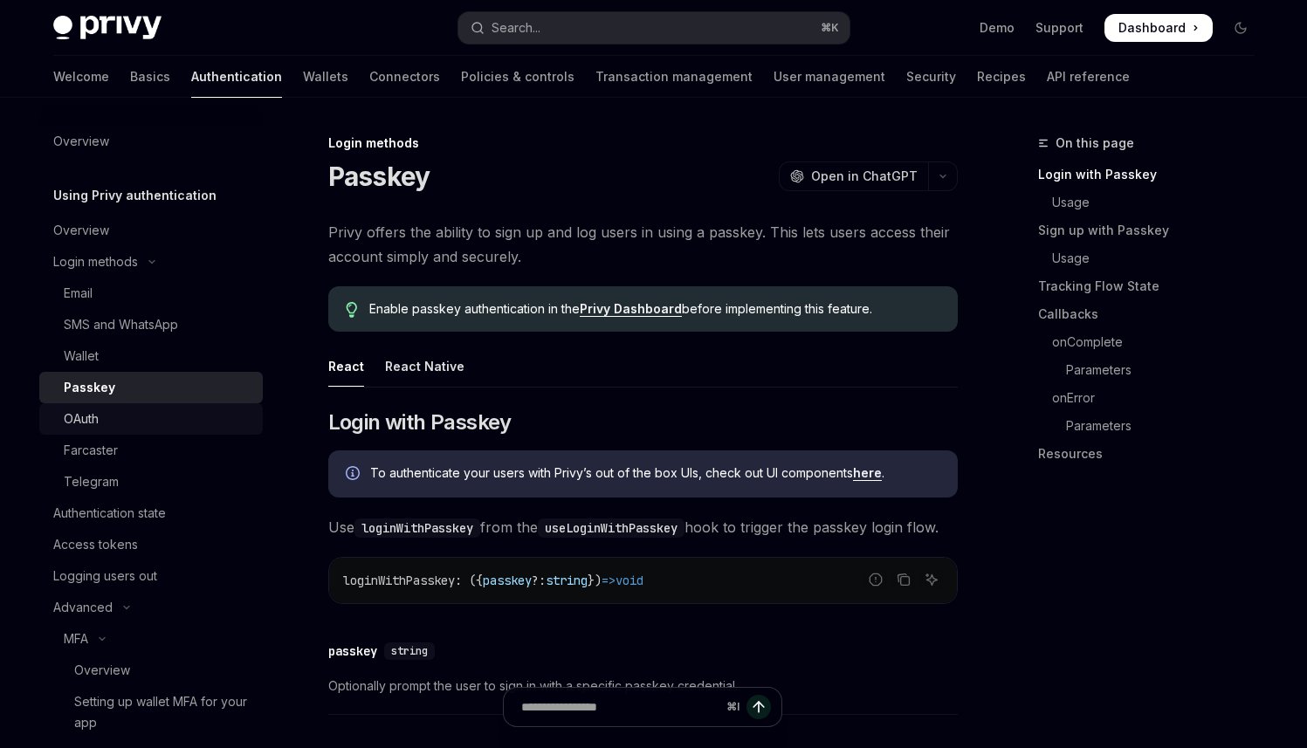
click at [122, 418] on div "OAuth" at bounding box center [158, 419] width 189 height 21
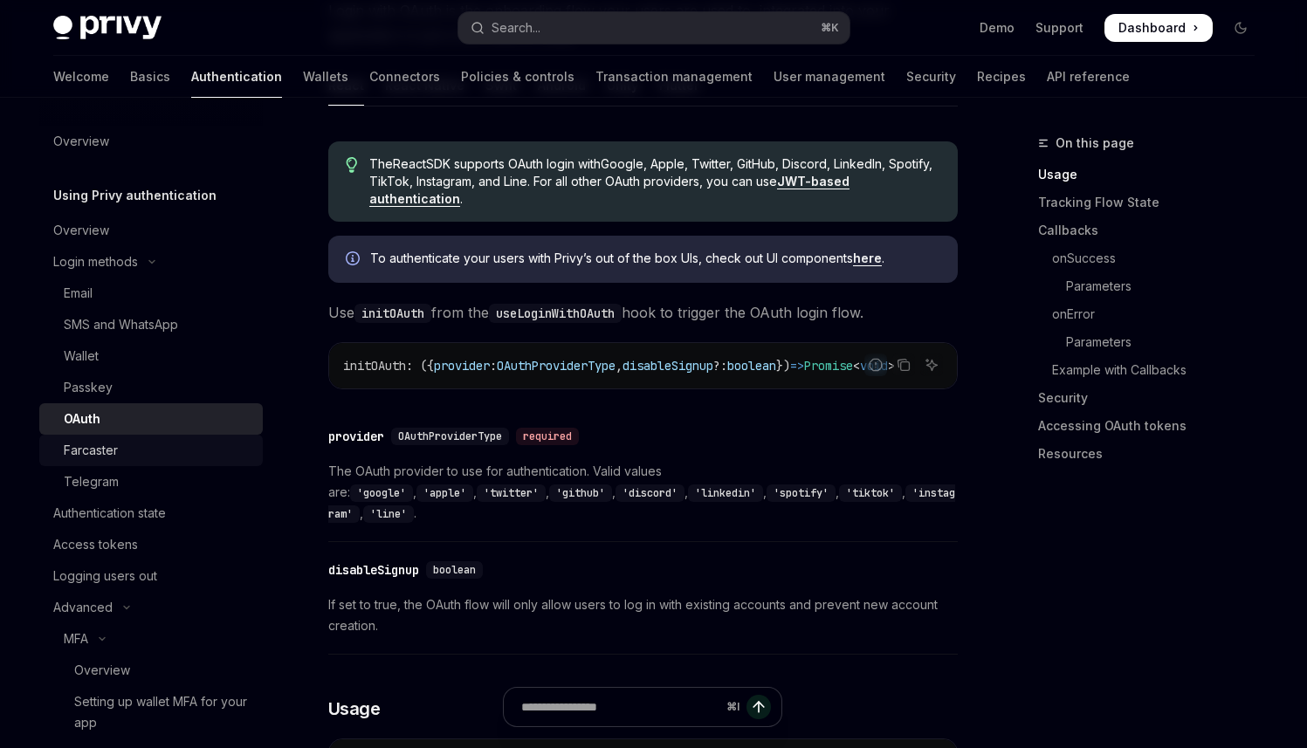
click at [169, 453] on div "Farcaster" at bounding box center [158, 450] width 189 height 21
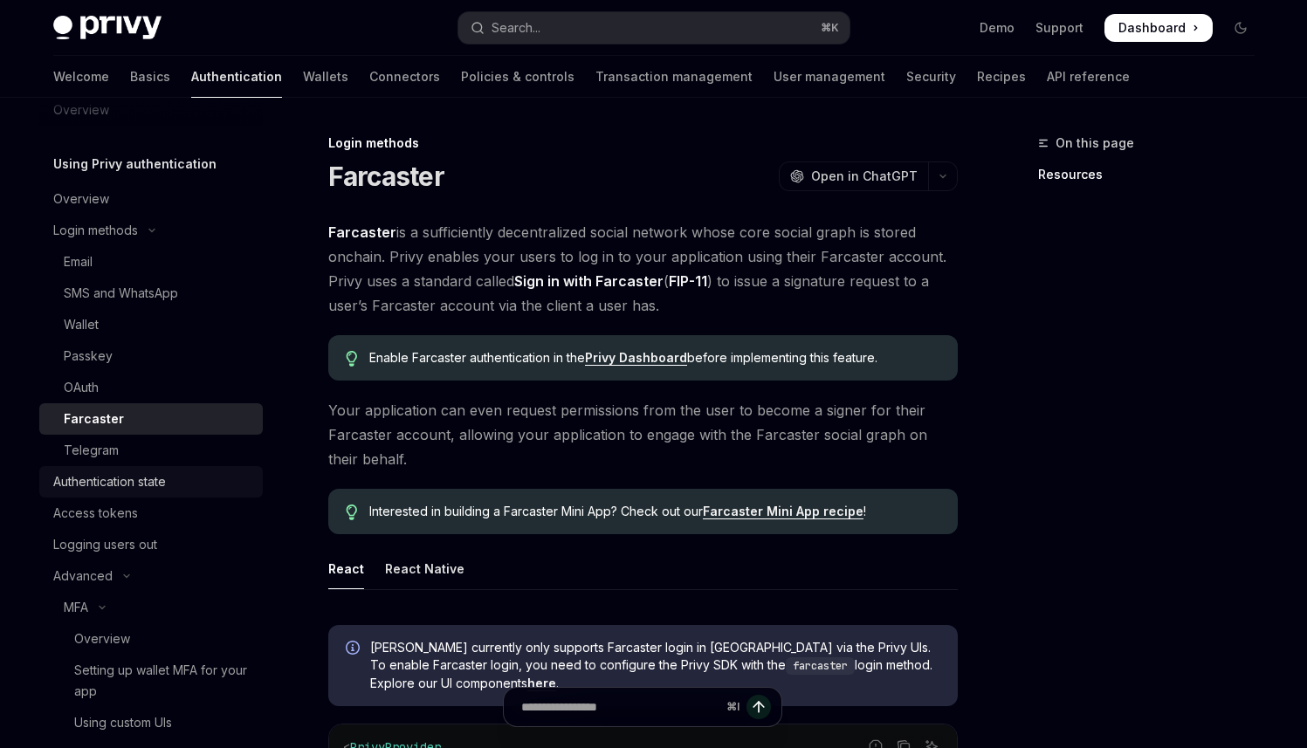
click at [148, 472] on div "Authentication state" at bounding box center [109, 482] width 113 height 21
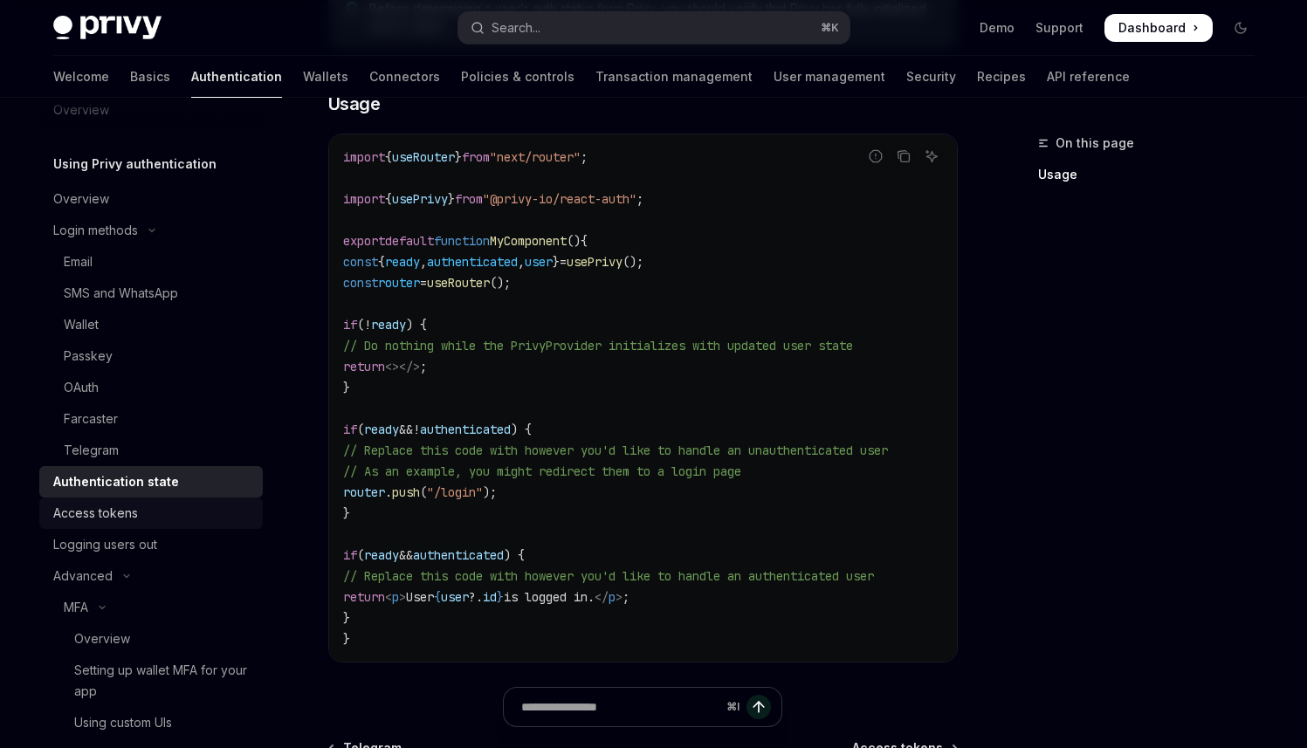
click at [107, 513] on div "Access tokens" at bounding box center [95, 513] width 85 height 21
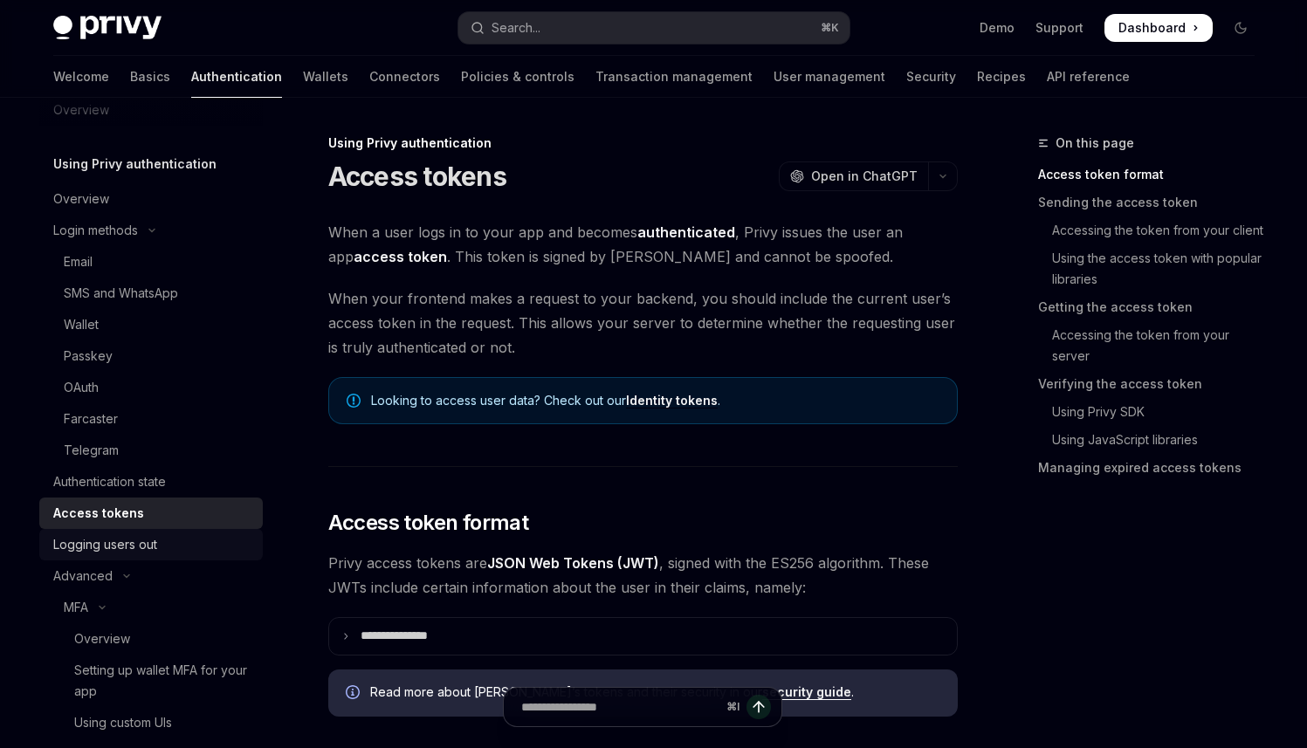
click at [118, 544] on div "Logging users out" at bounding box center [105, 544] width 104 height 21
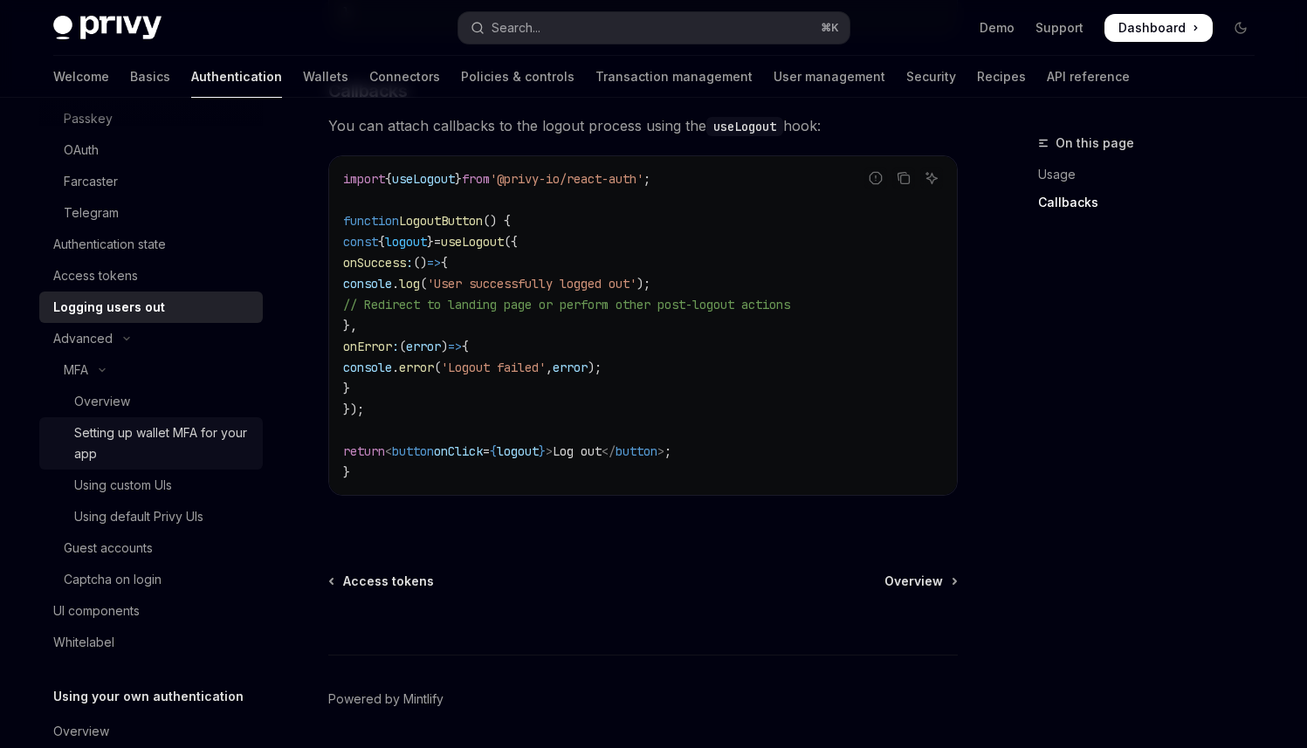
scroll to position [273, 0]
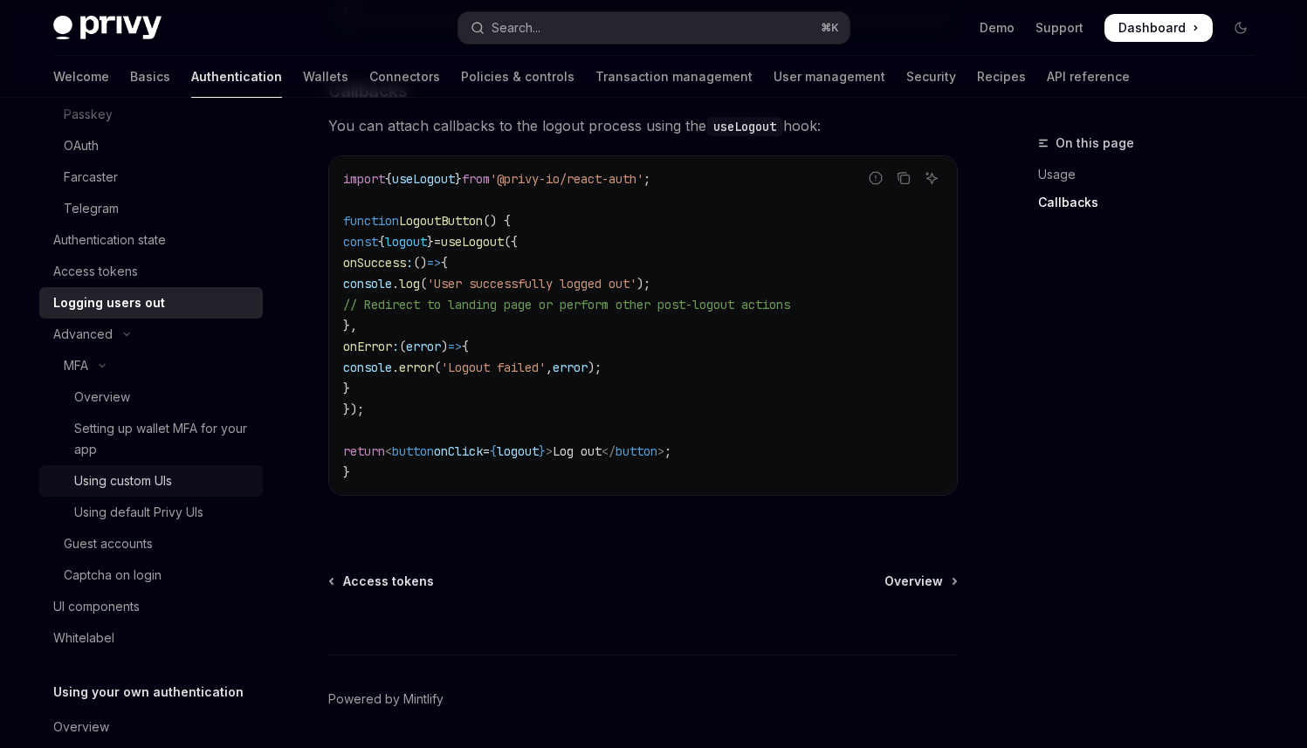
click at [143, 469] on link "Using custom UIs" at bounding box center [151, 480] width 224 height 31
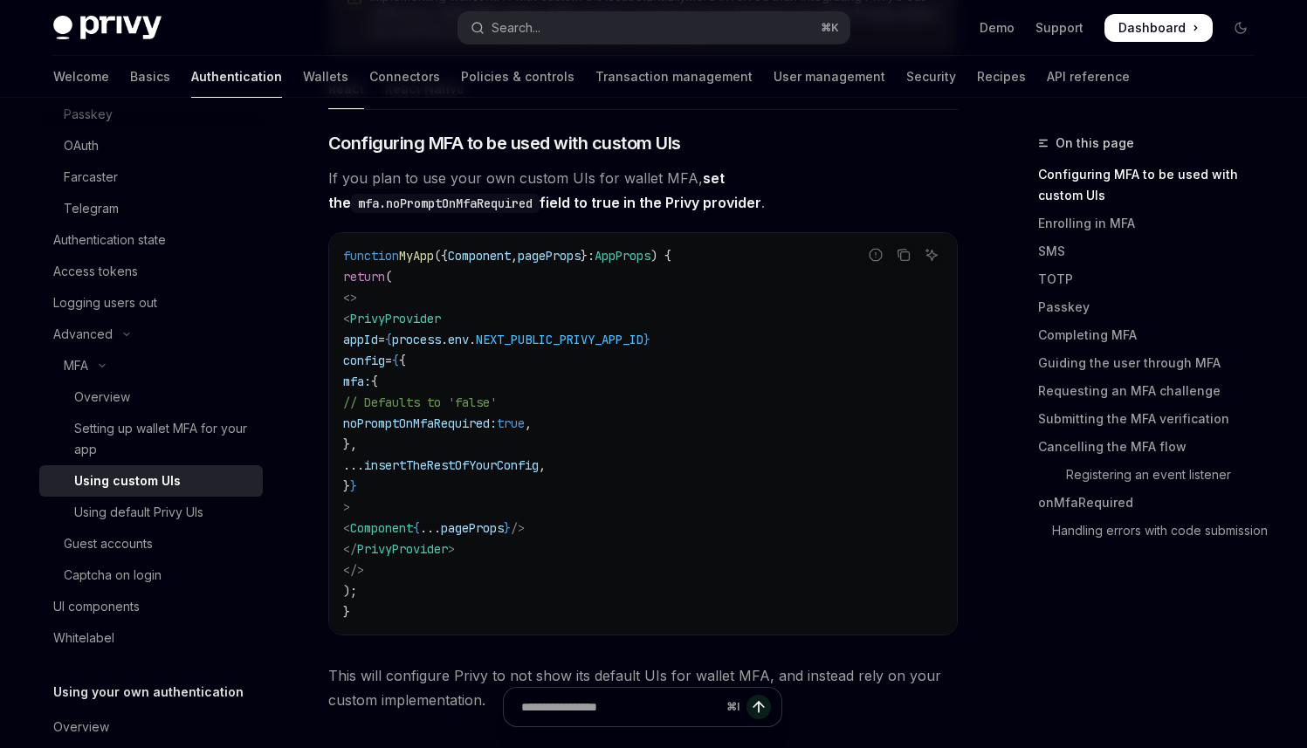
scroll to position [392, 0]
click at [121, 554] on link "Guest accounts" at bounding box center [151, 543] width 224 height 31
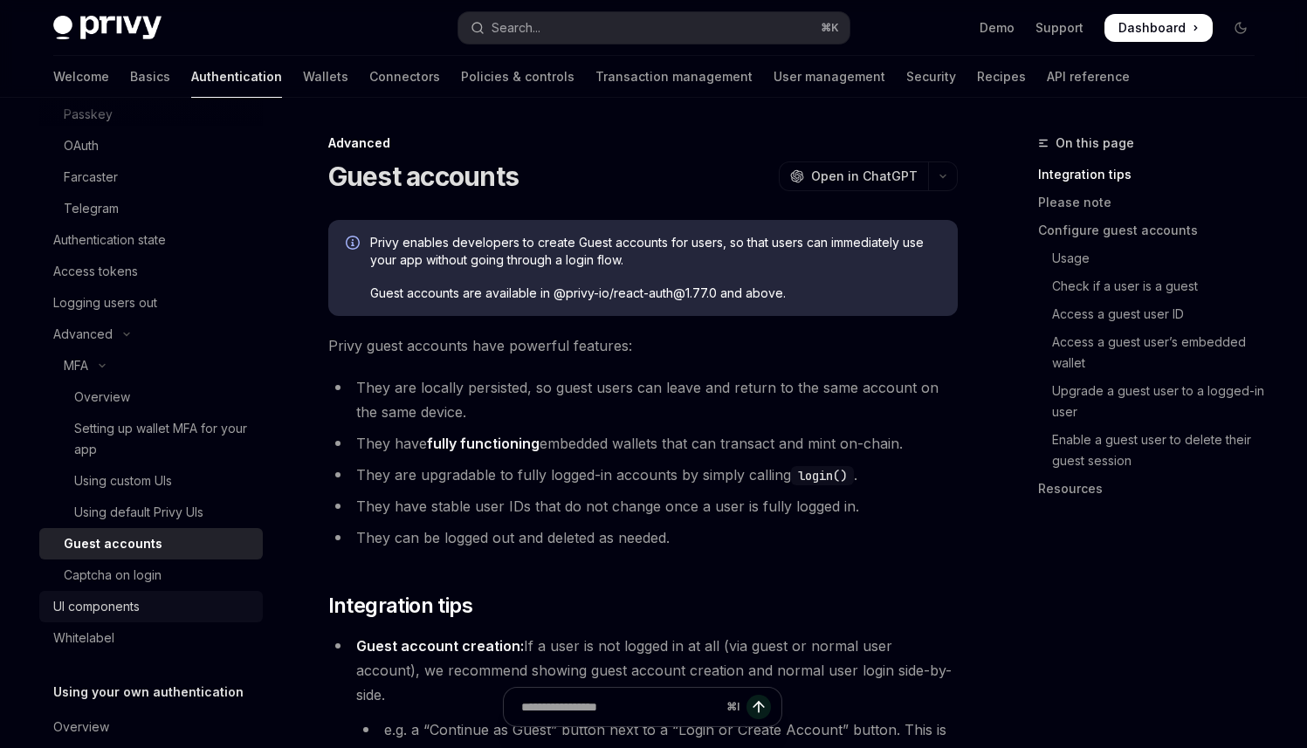
click at [118, 609] on div "UI components" at bounding box center [96, 606] width 86 height 21
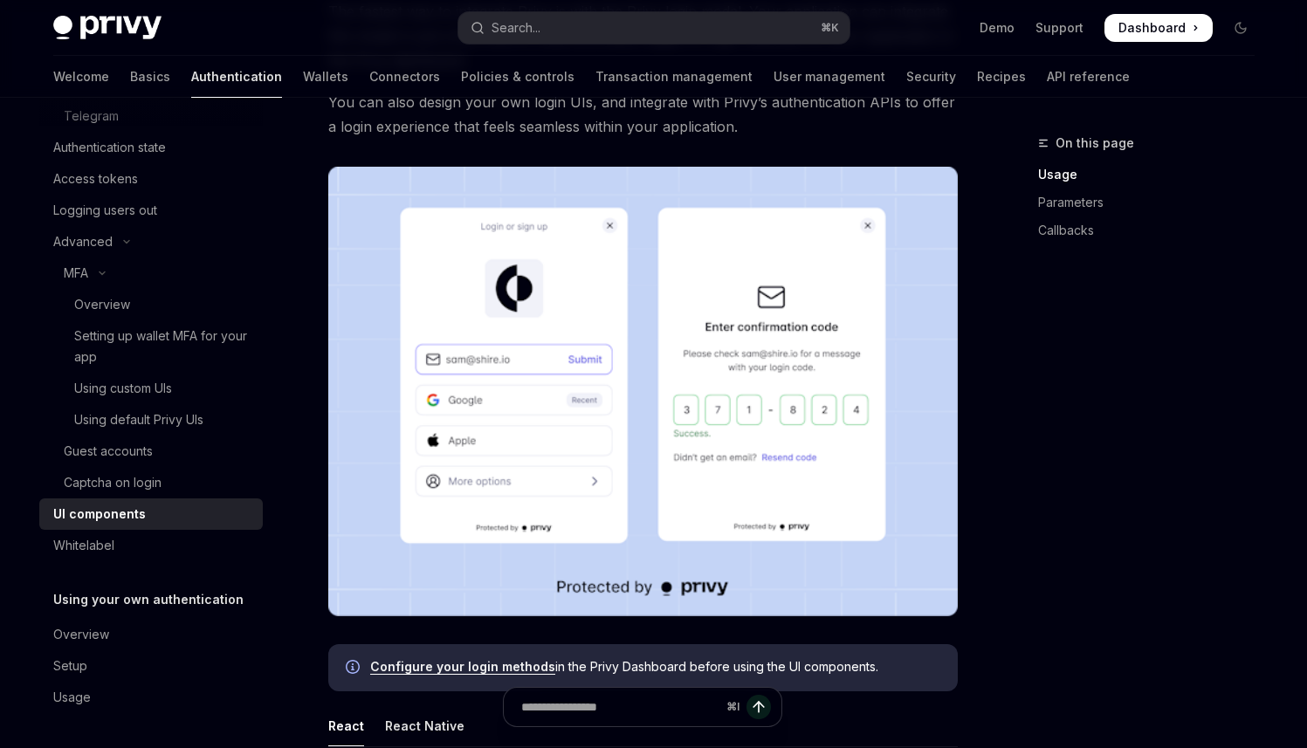
scroll to position [359, 0]
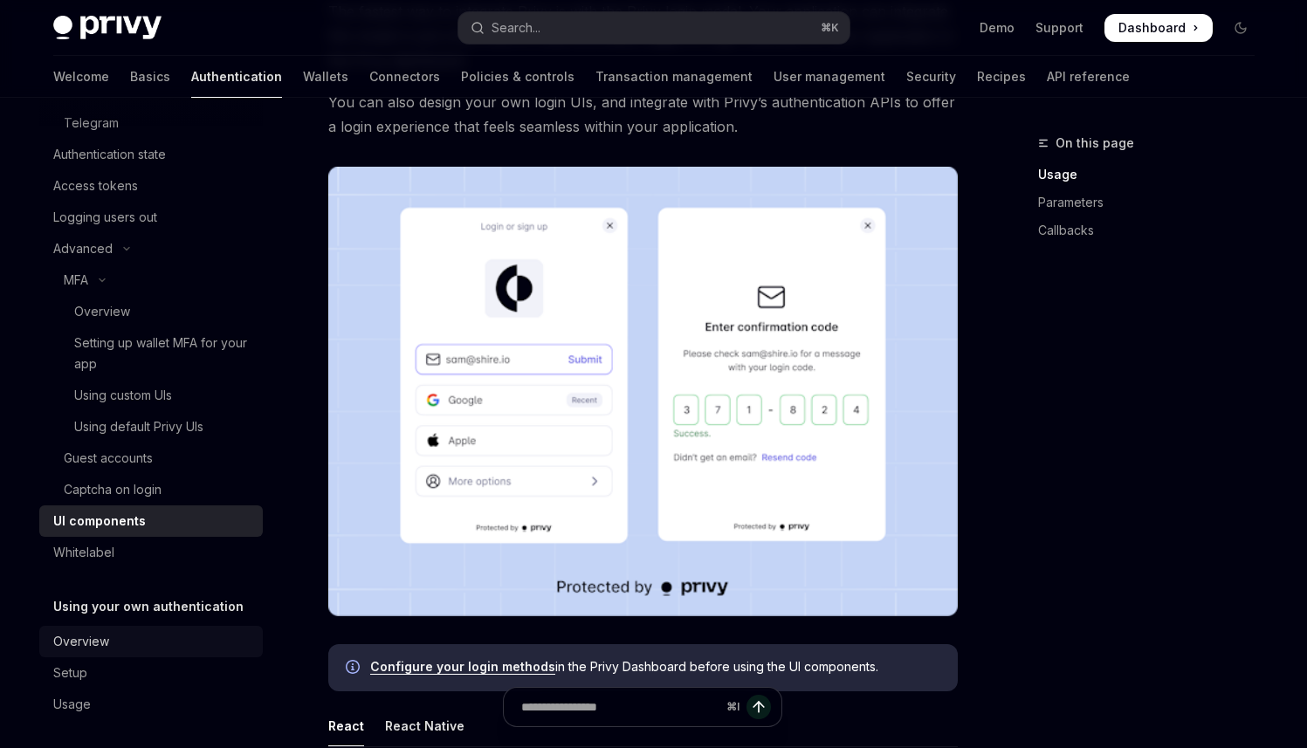
click at [133, 636] on div "Overview" at bounding box center [152, 641] width 199 height 21
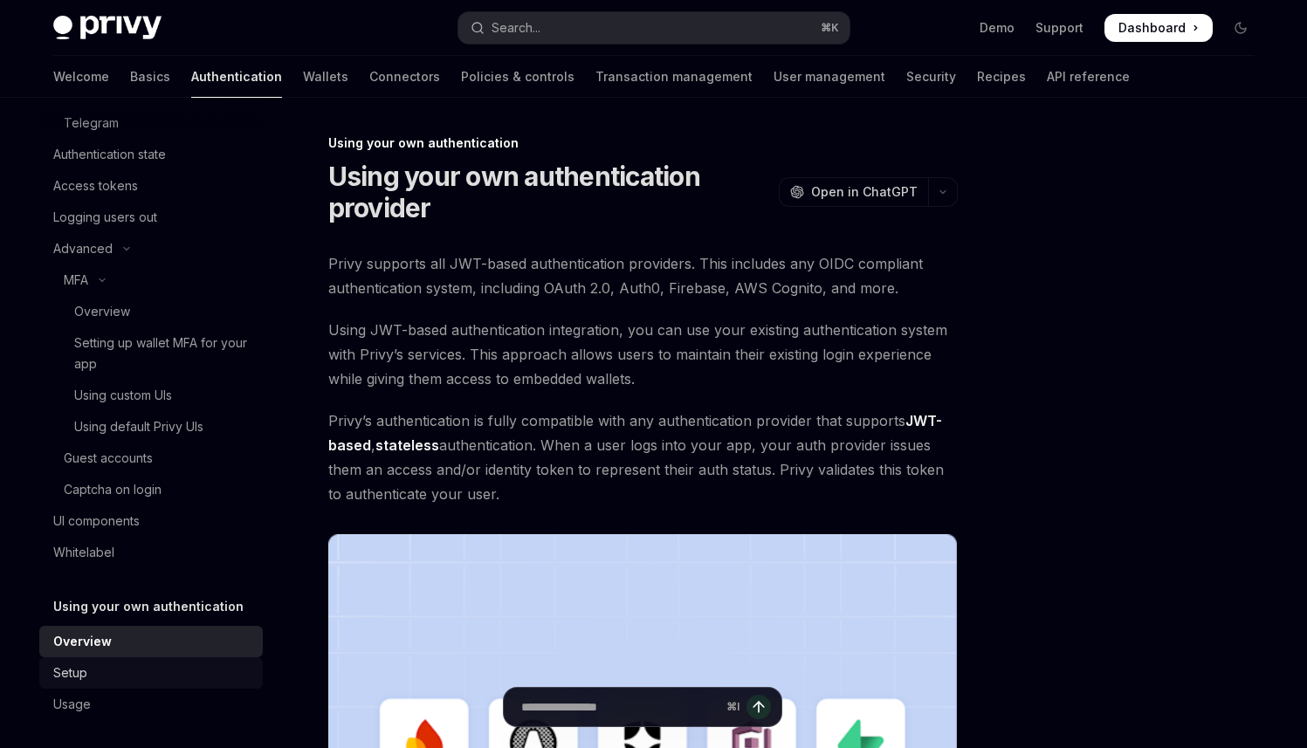
click at [146, 664] on div "Setup" at bounding box center [152, 673] width 199 height 21
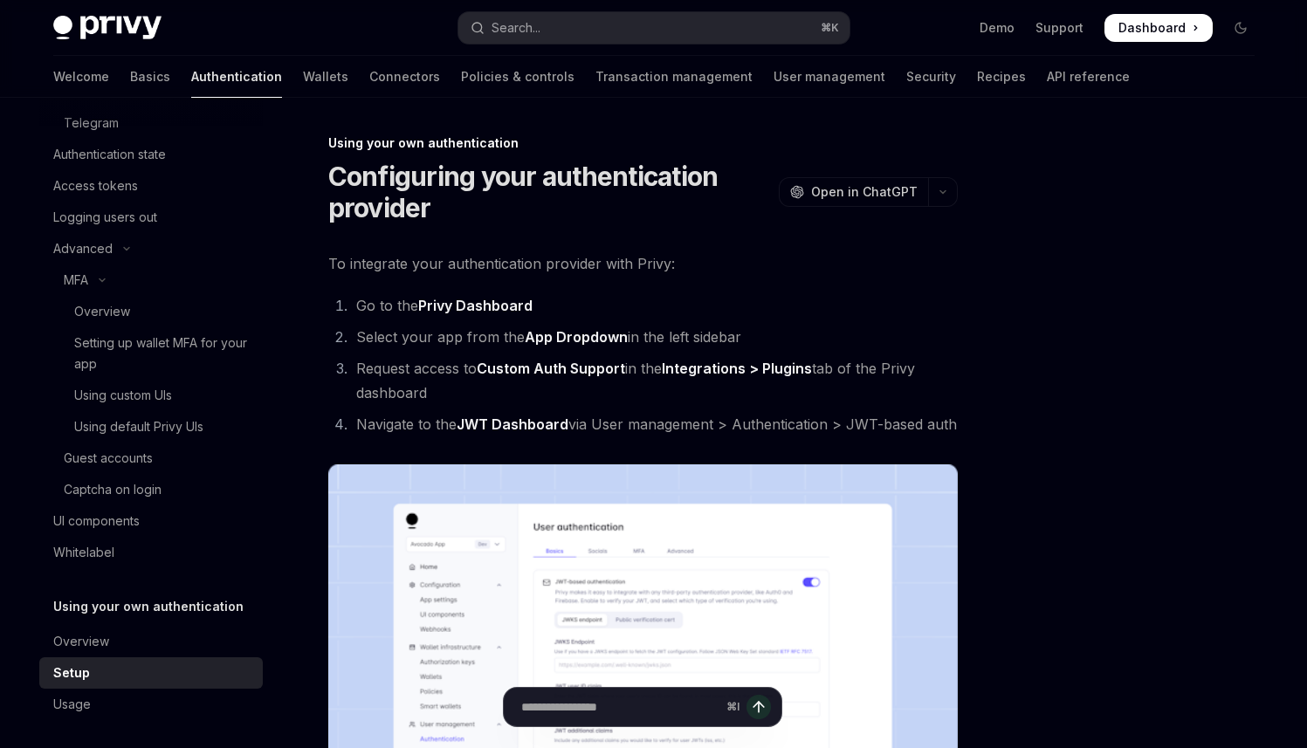
type textarea "*"
